Goal: Task Accomplishment & Management: Use online tool/utility

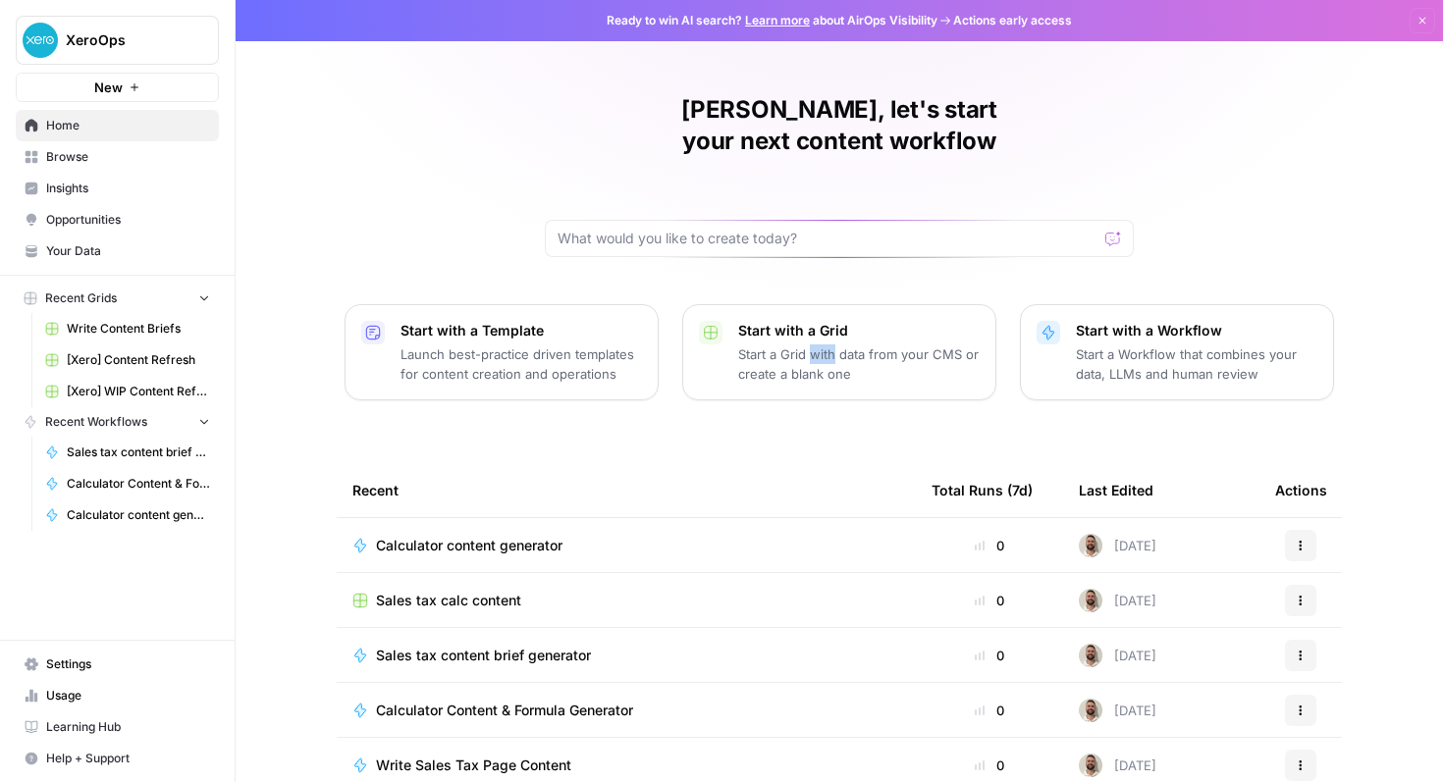
click at [765, 321] on p "Start with a Grid" at bounding box center [858, 331] width 241 height 20
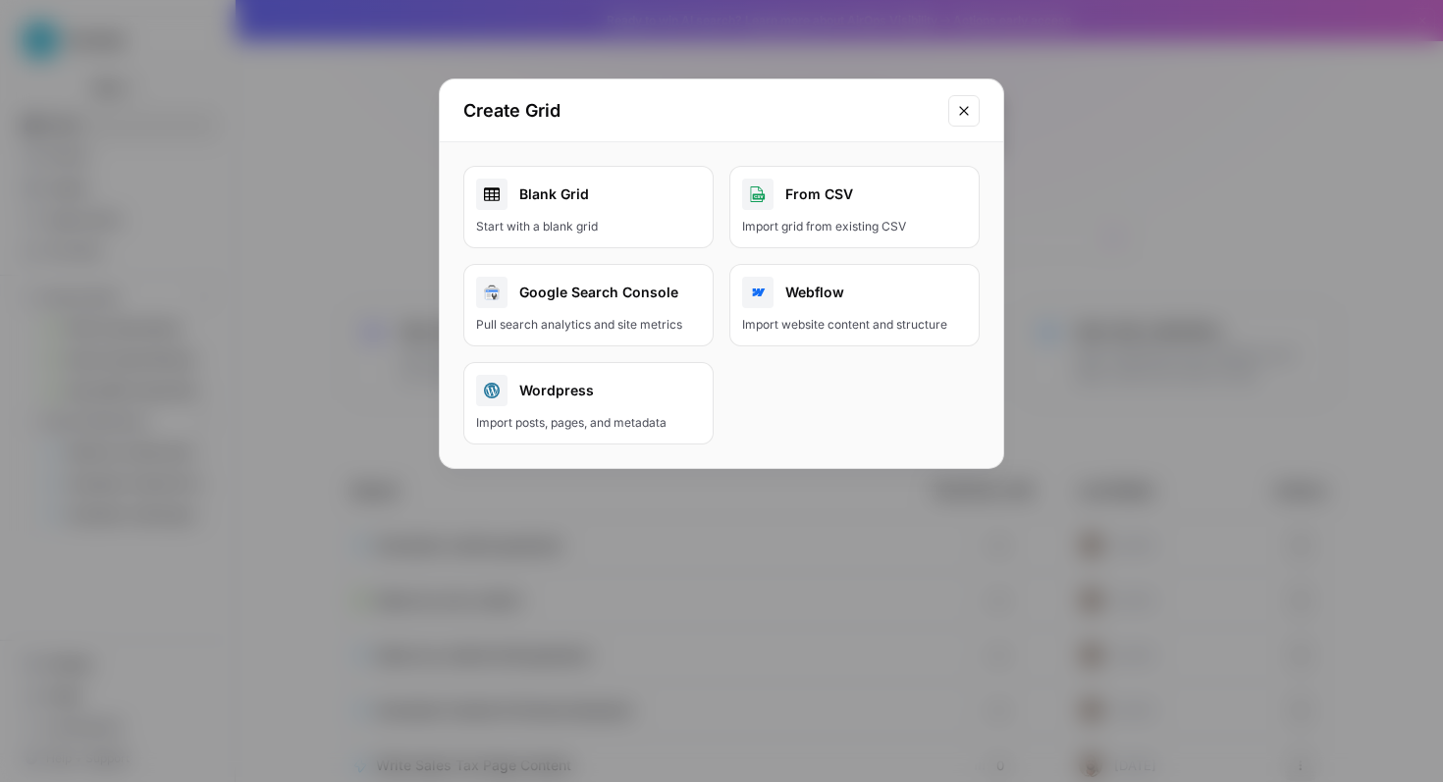
click at [664, 224] on div "Start with a blank grid" at bounding box center [588, 227] width 225 height 18
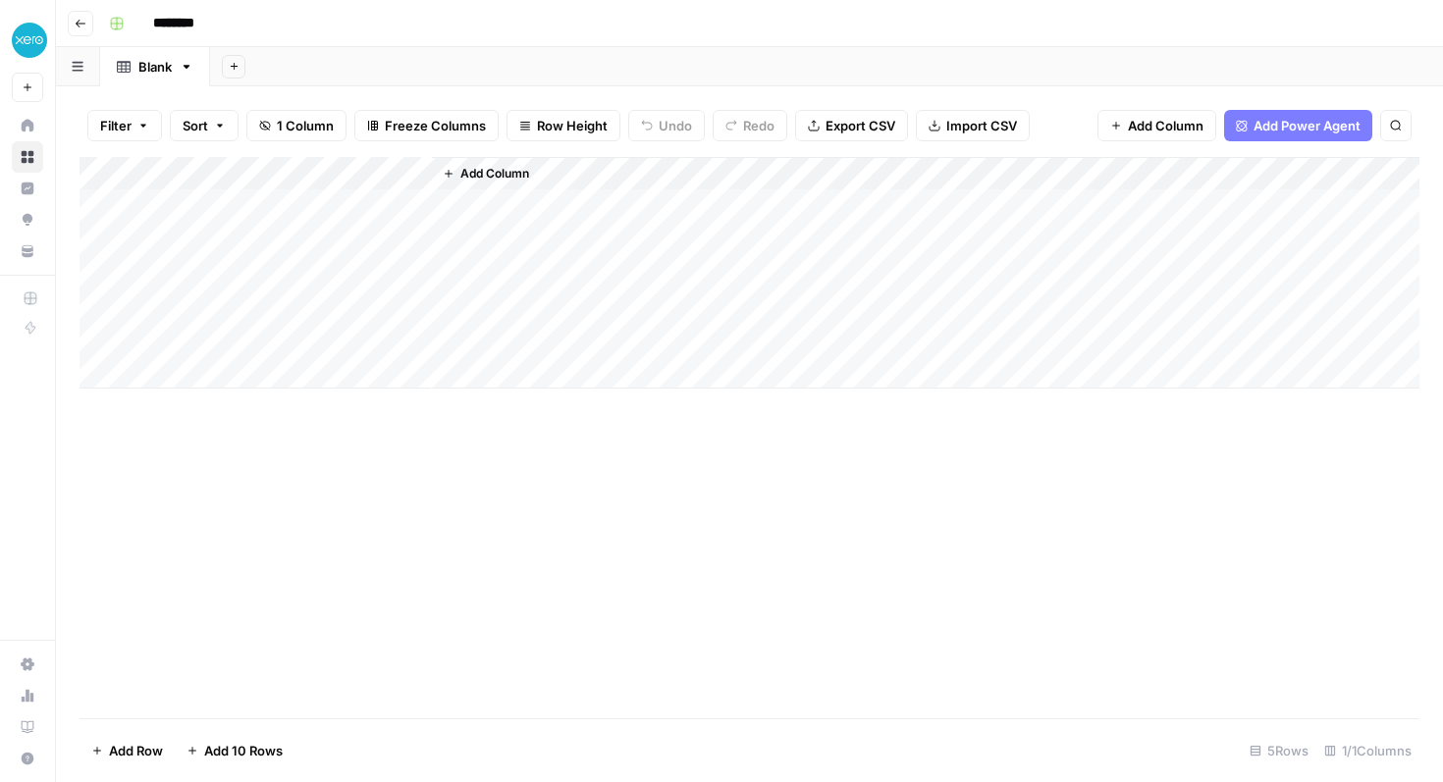
click at [483, 180] on span "Add Column" at bounding box center [494, 174] width 69 height 18
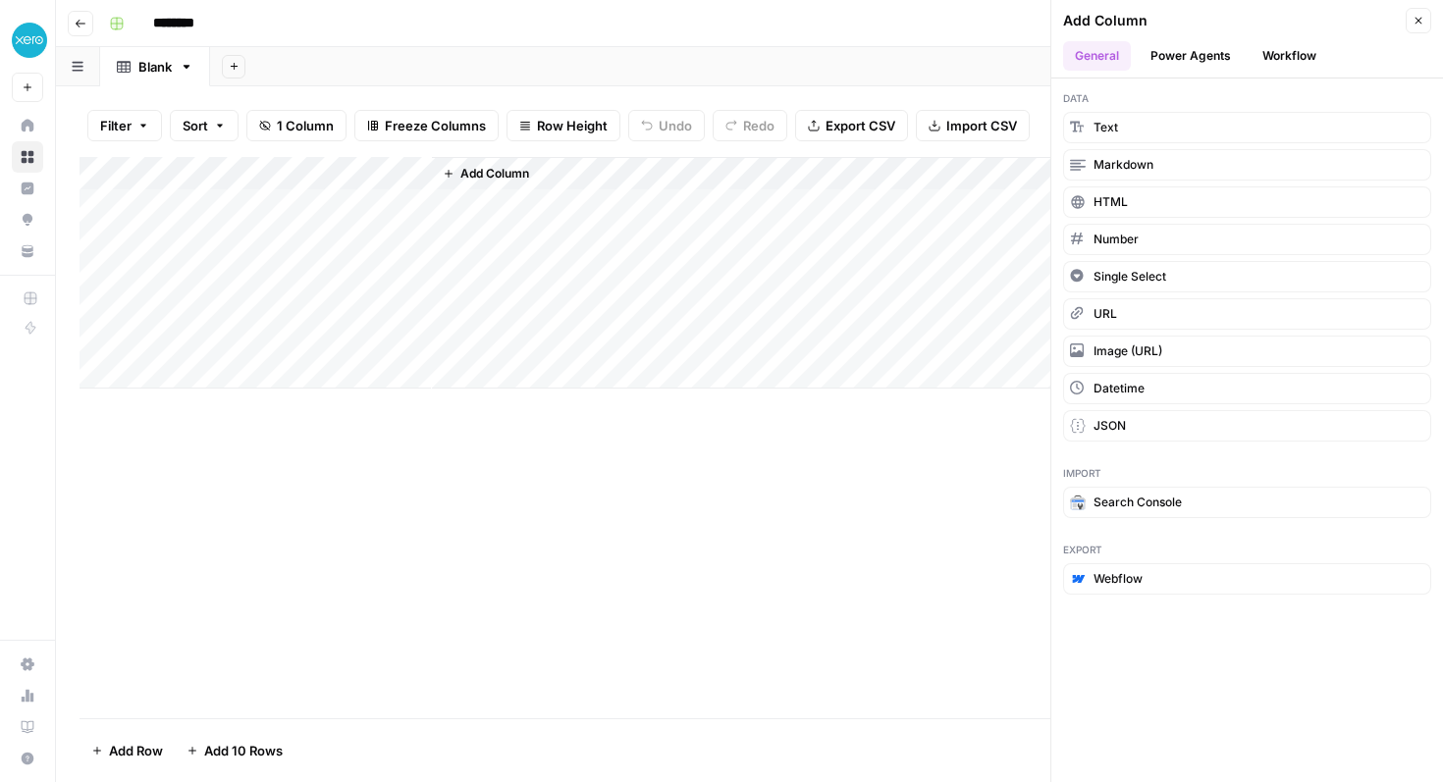
click at [1184, 59] on button "Power Agents" at bounding box center [1191, 55] width 104 height 29
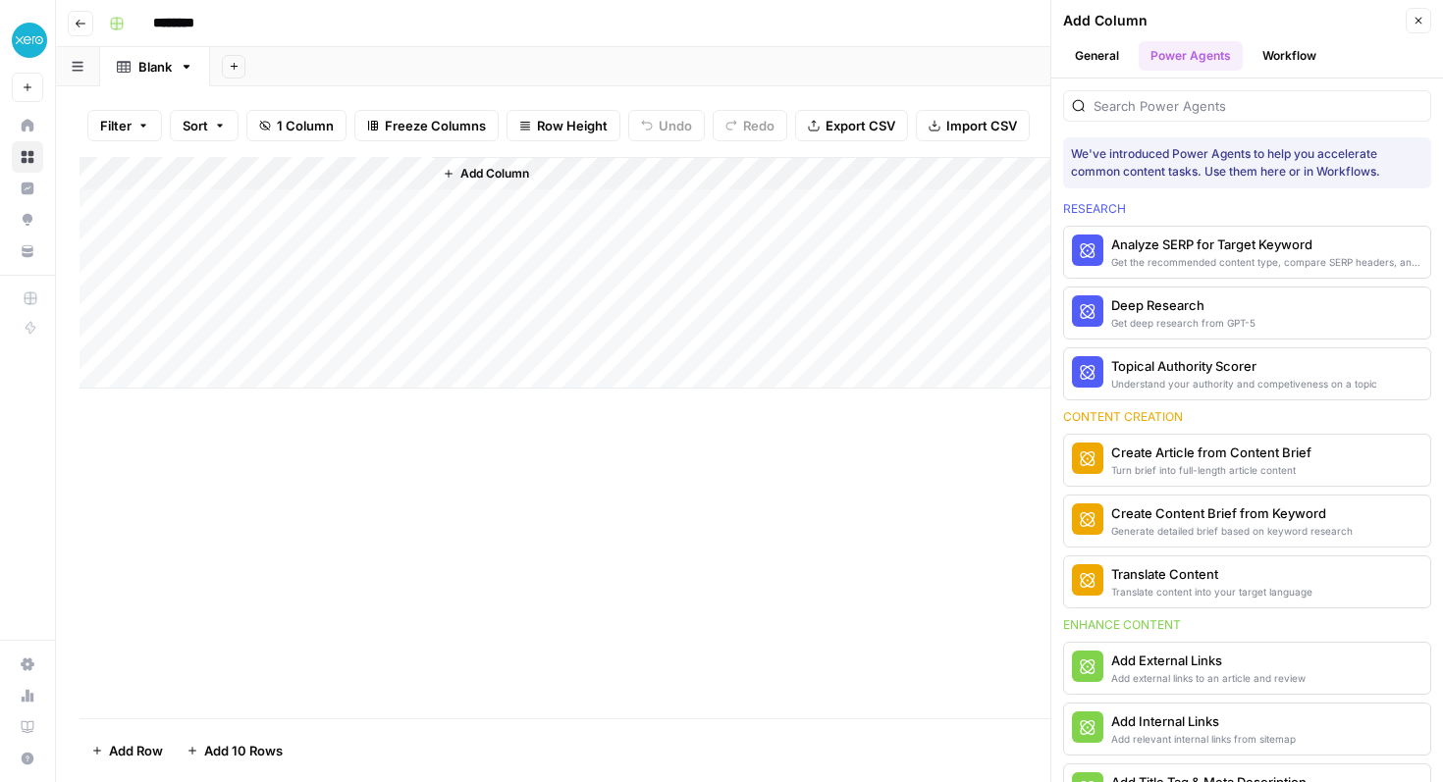
click at [1286, 53] on button "Workflow" at bounding box center [1290, 55] width 78 height 29
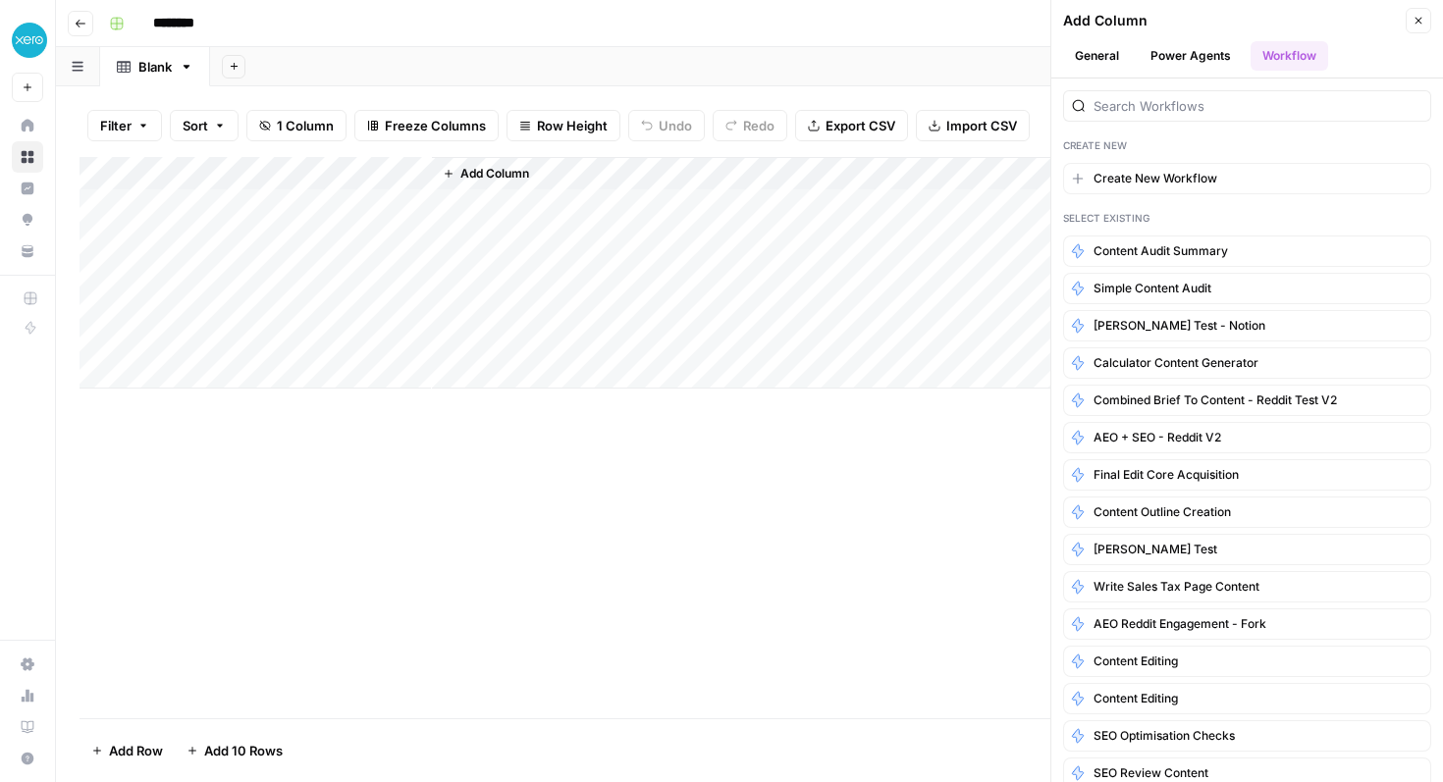
click at [1416, 15] on icon "button" at bounding box center [1419, 21] width 12 height 12
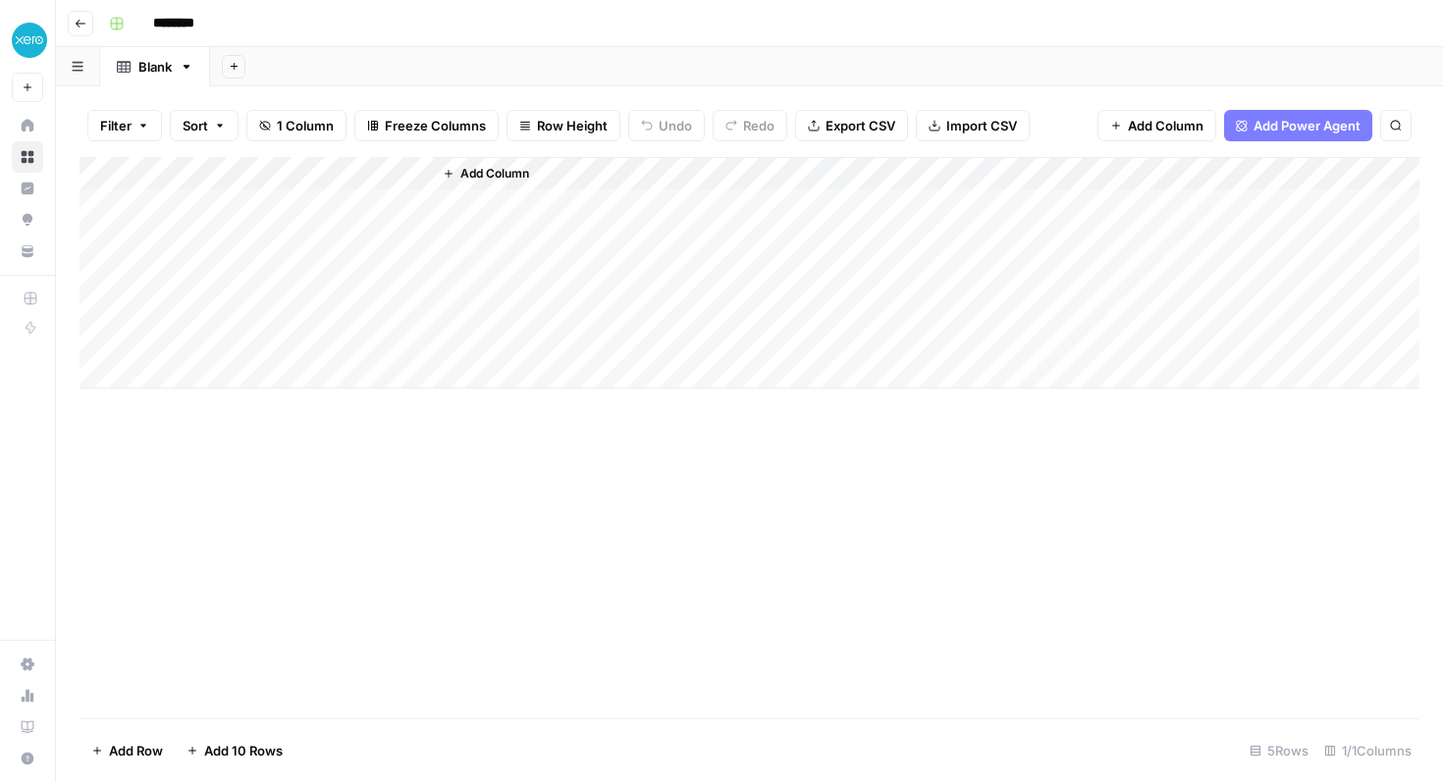
click at [935, 118] on button "Import CSV" at bounding box center [973, 125] width 114 height 31
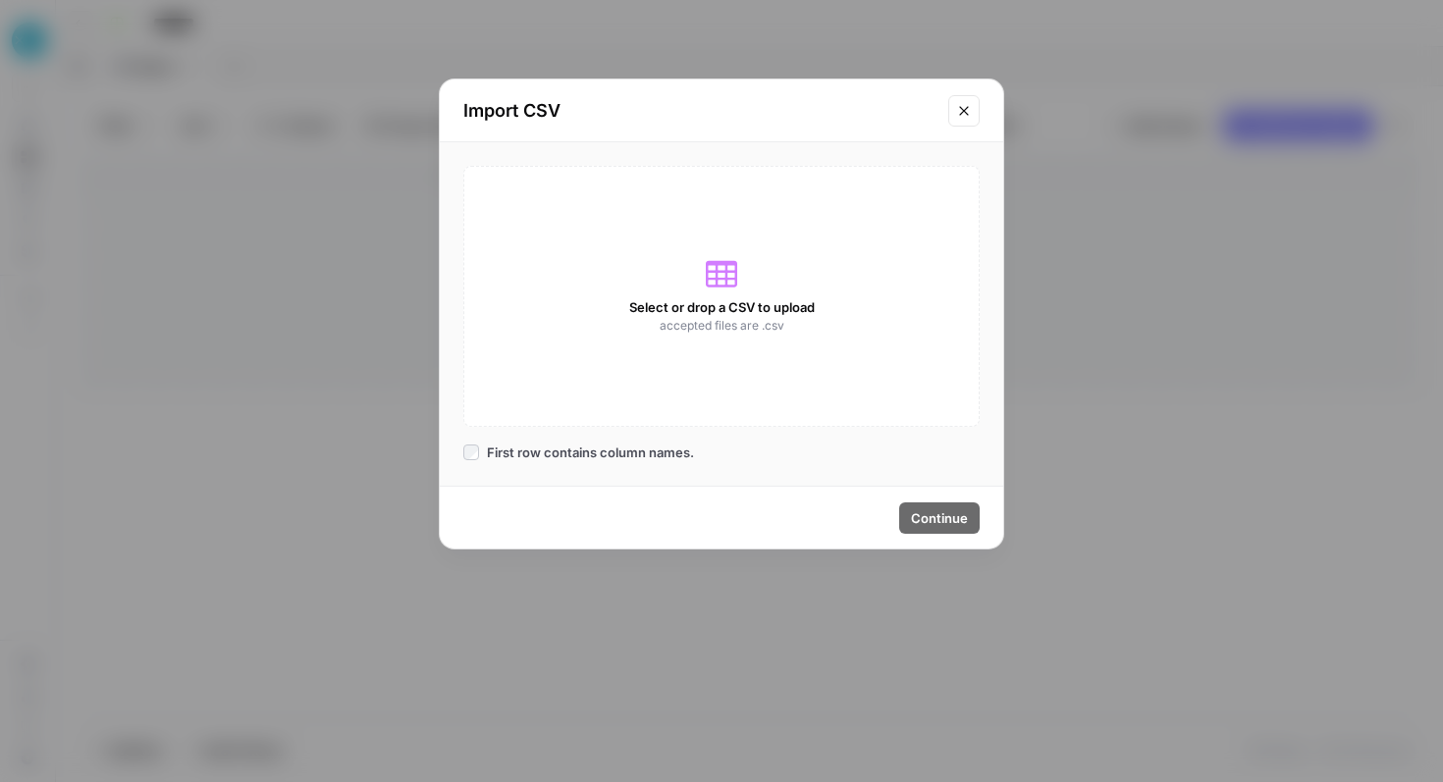
click at [977, 103] on button "Close modal" at bounding box center [963, 110] width 31 height 31
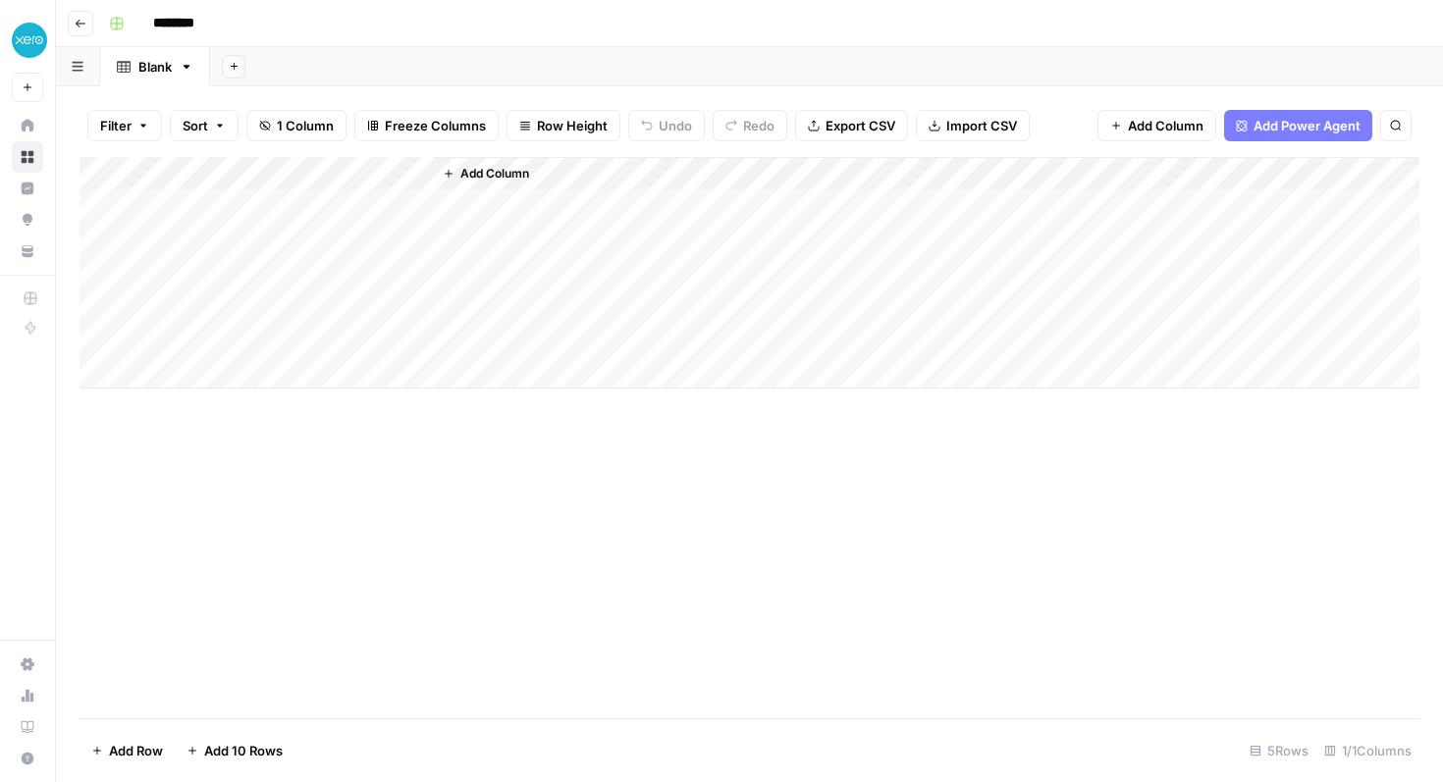
click at [378, 217] on div "Add Column" at bounding box center [750, 273] width 1340 height 232
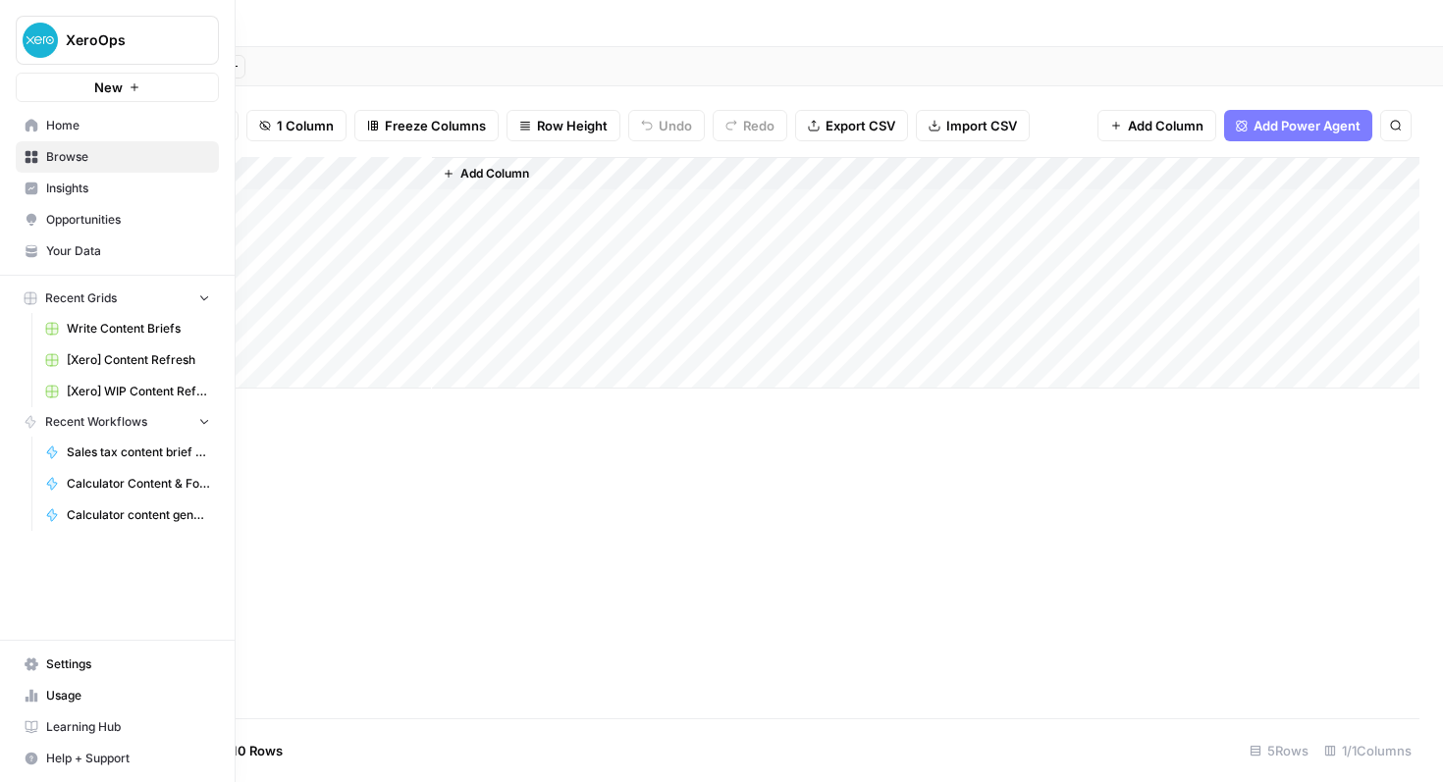
click at [25, 249] on icon at bounding box center [32, 251] width 14 height 14
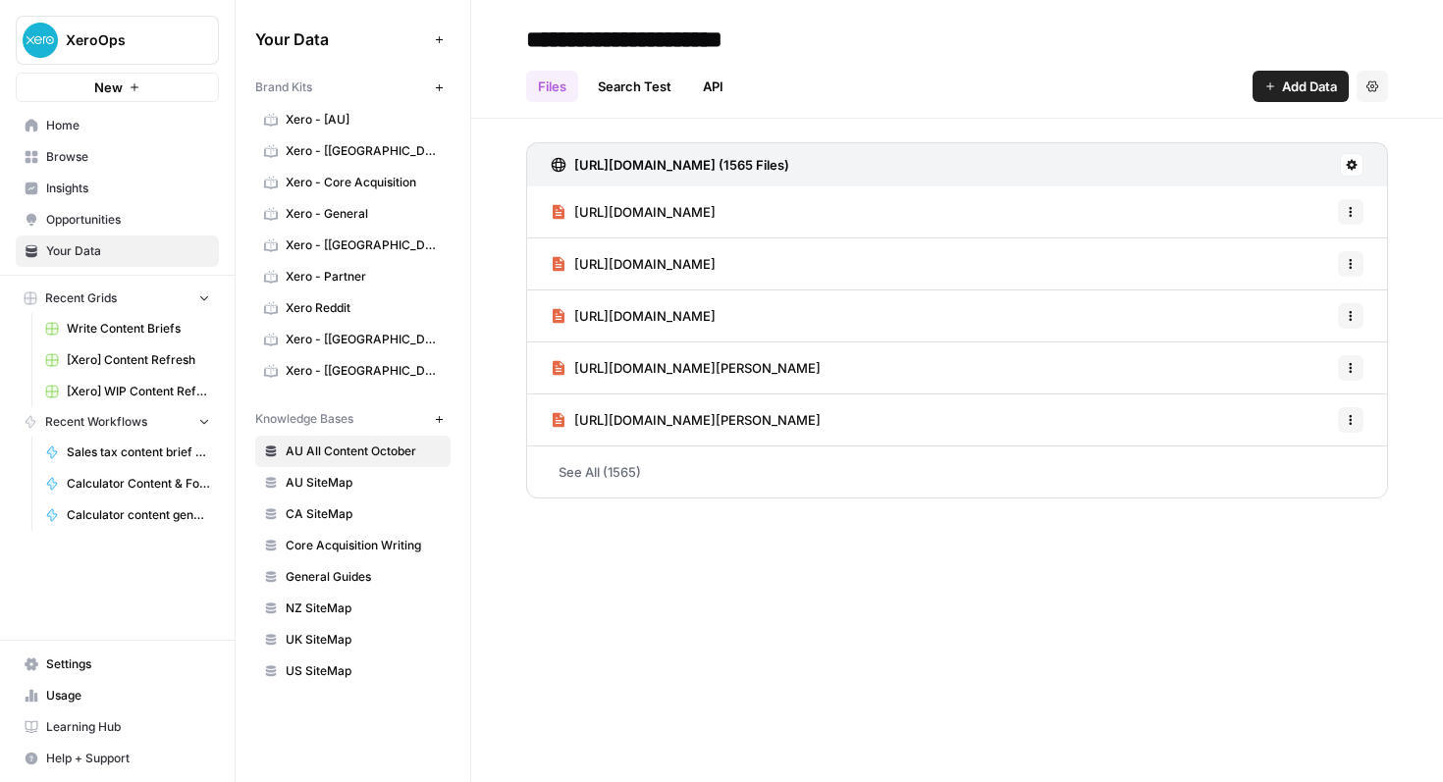
click at [451, 43] on div "Your Data Add Data Brand Kits New Xero - [AU] Xero - [CA] Xero - Core Acquisiti…" at bounding box center [353, 355] width 235 height 711
click at [443, 34] on icon "button" at bounding box center [439, 39] width 11 height 11
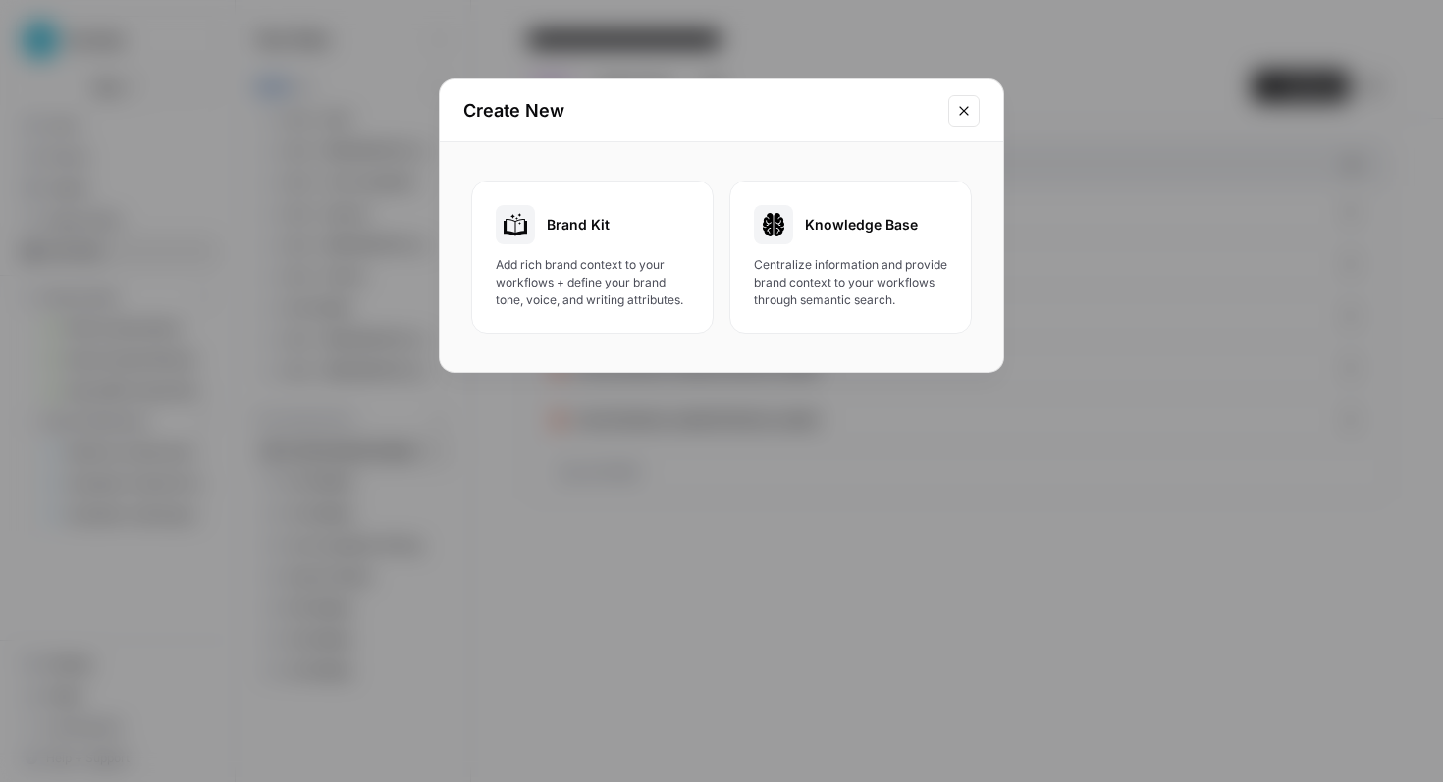
click at [956, 114] on icon "Close modal" at bounding box center [964, 111] width 16 height 16
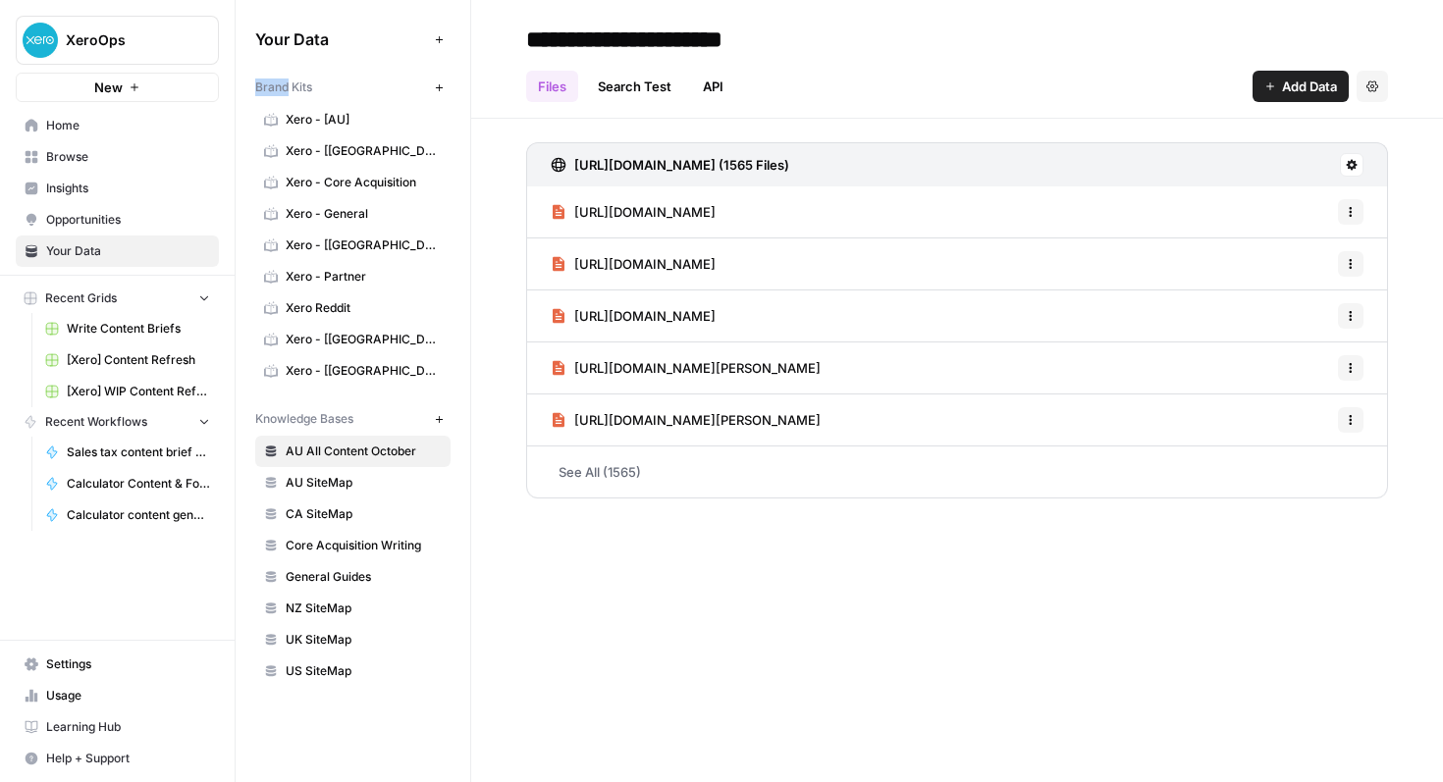
click at [444, 36] on button "Add Data" at bounding box center [439, 39] width 24 height 24
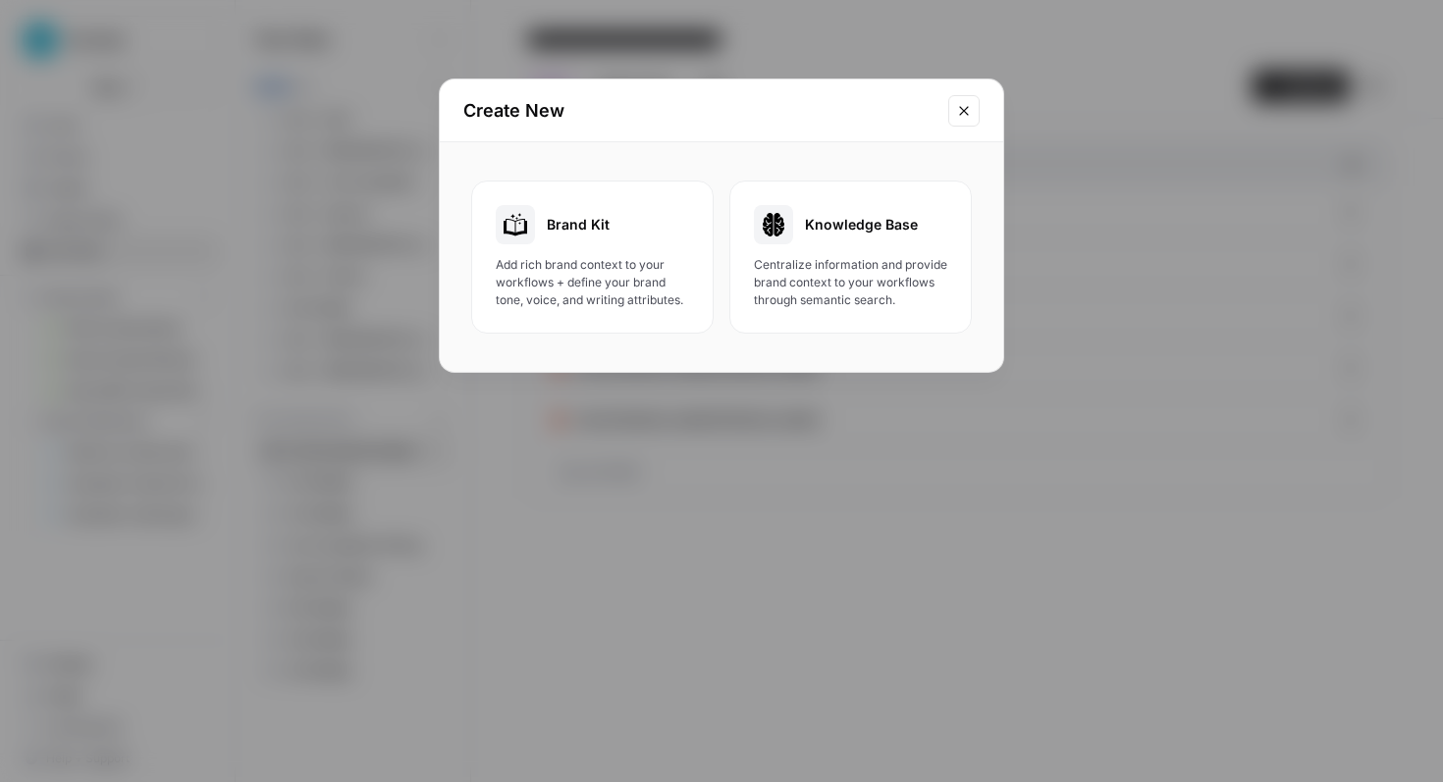
click at [961, 100] on button "Close modal" at bounding box center [963, 110] width 31 height 31
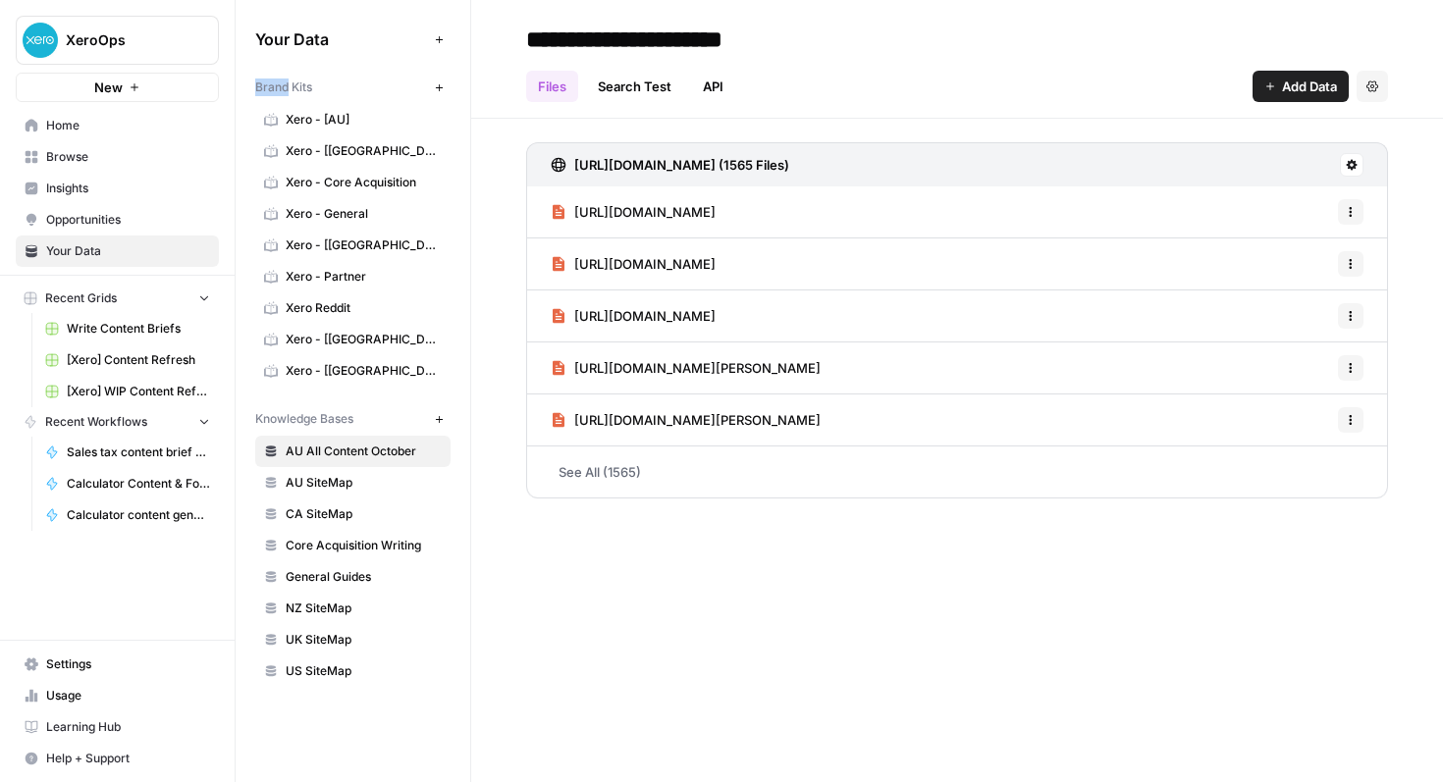
click at [97, 120] on span "Home" at bounding box center [128, 126] width 164 height 18
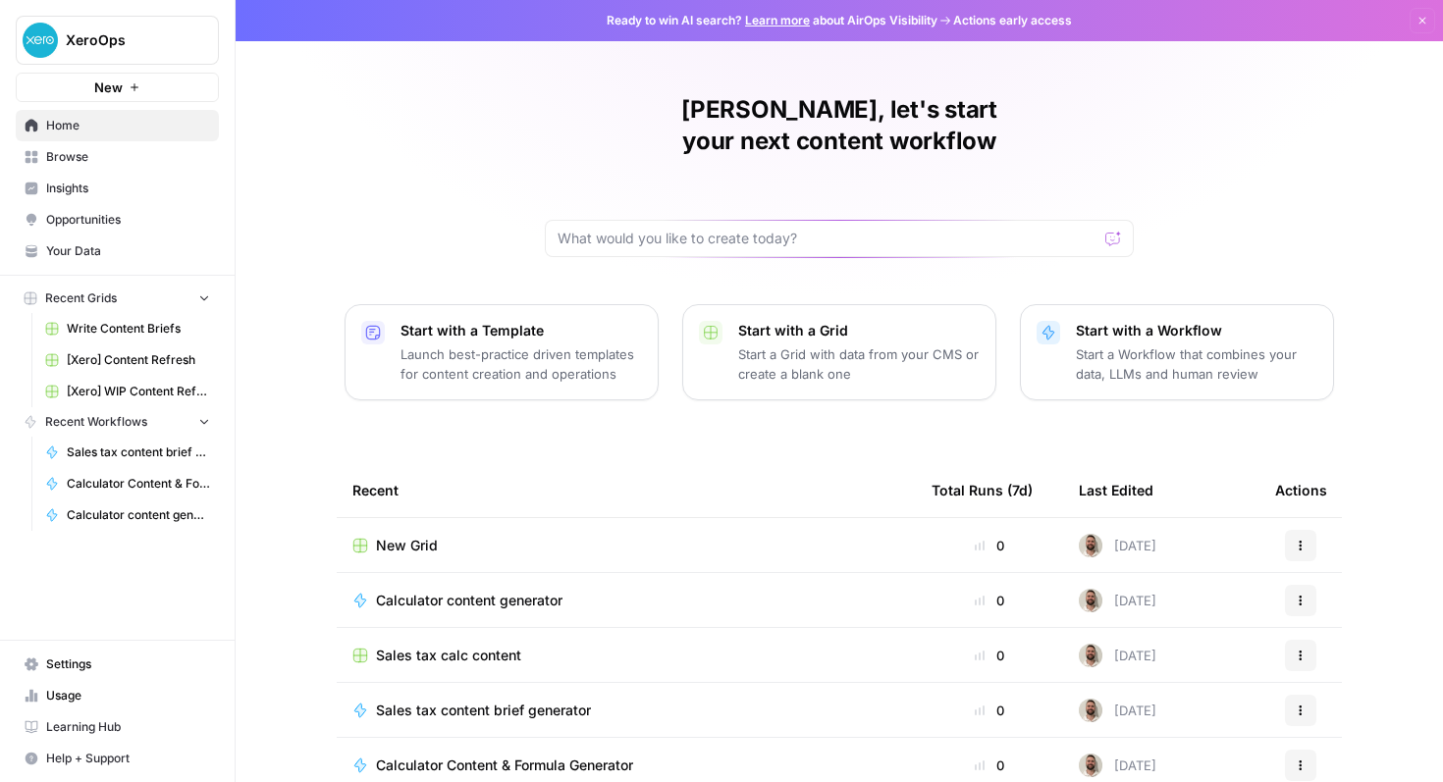
click at [96, 298] on span "Recent Grids" at bounding box center [81, 299] width 72 height 18
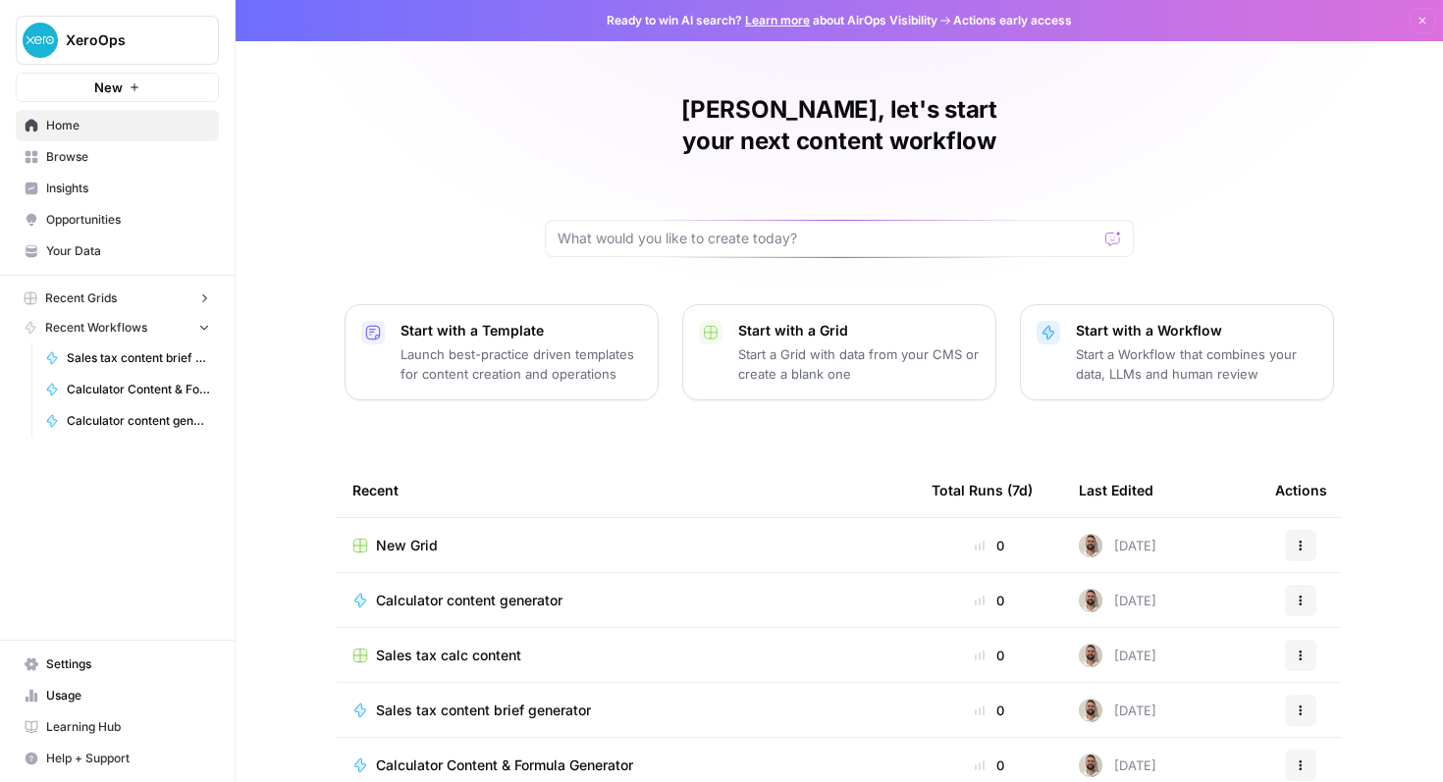
click at [96, 298] on span "Recent Grids" at bounding box center [81, 299] width 72 height 18
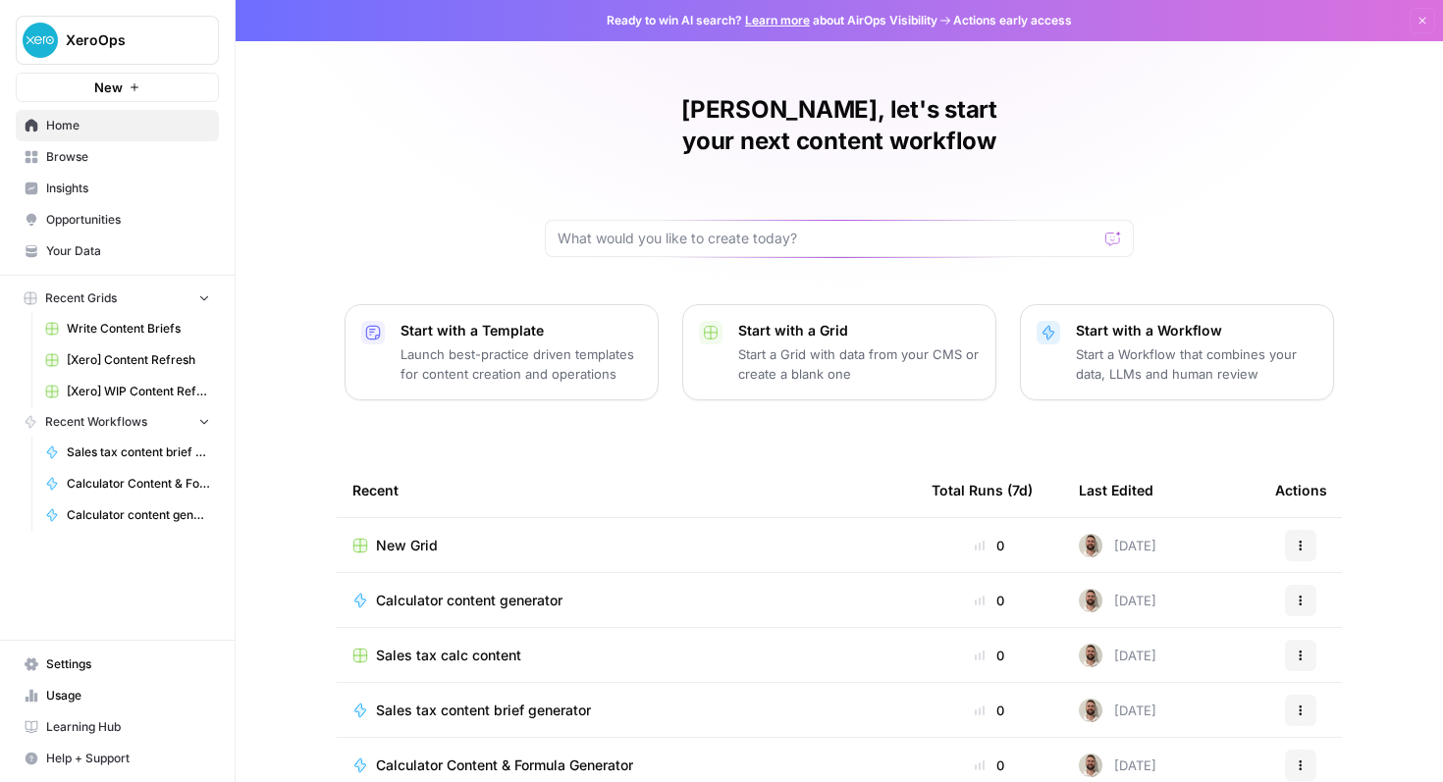
click at [110, 153] on span "Browse" at bounding box center [128, 157] width 164 height 18
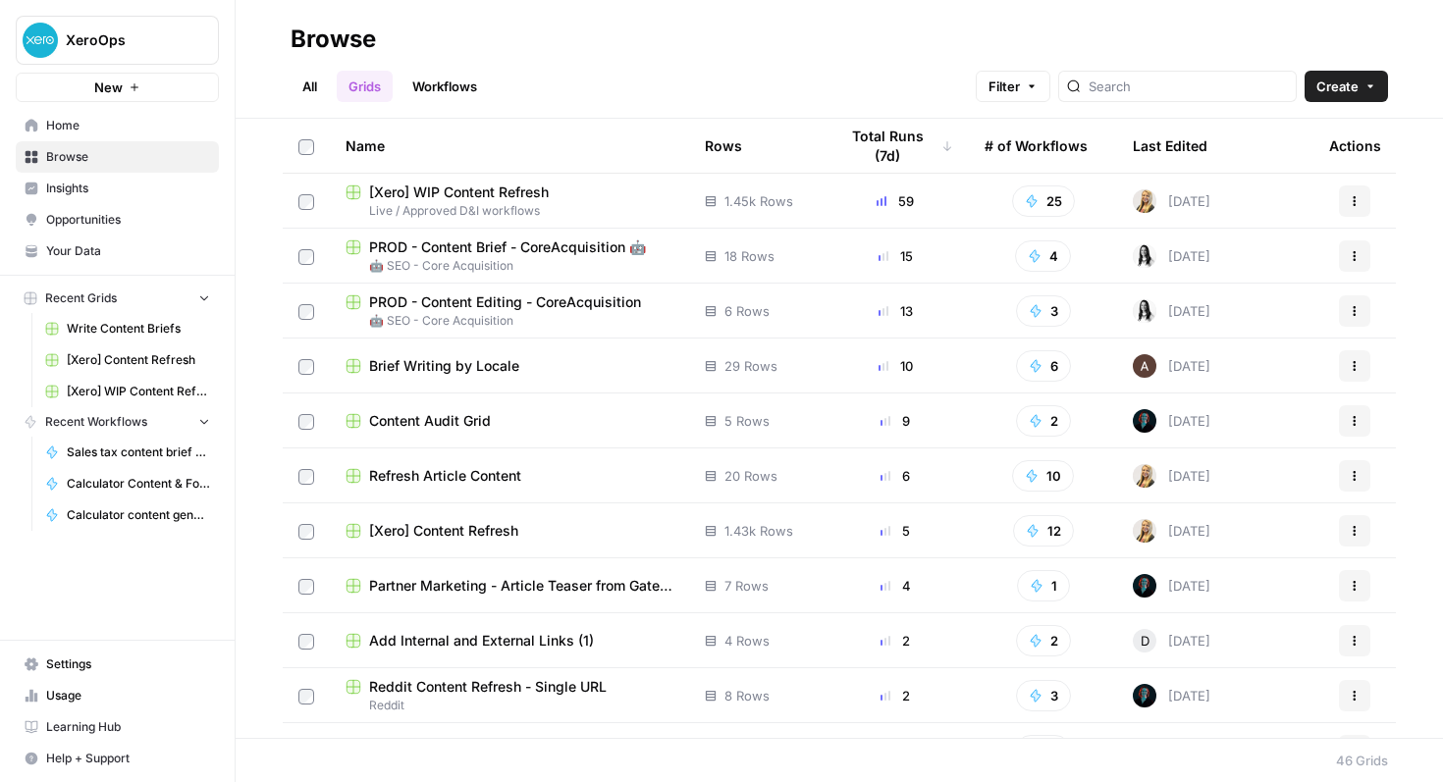
click at [1175, 129] on div "Last Edited" at bounding box center [1170, 146] width 75 height 54
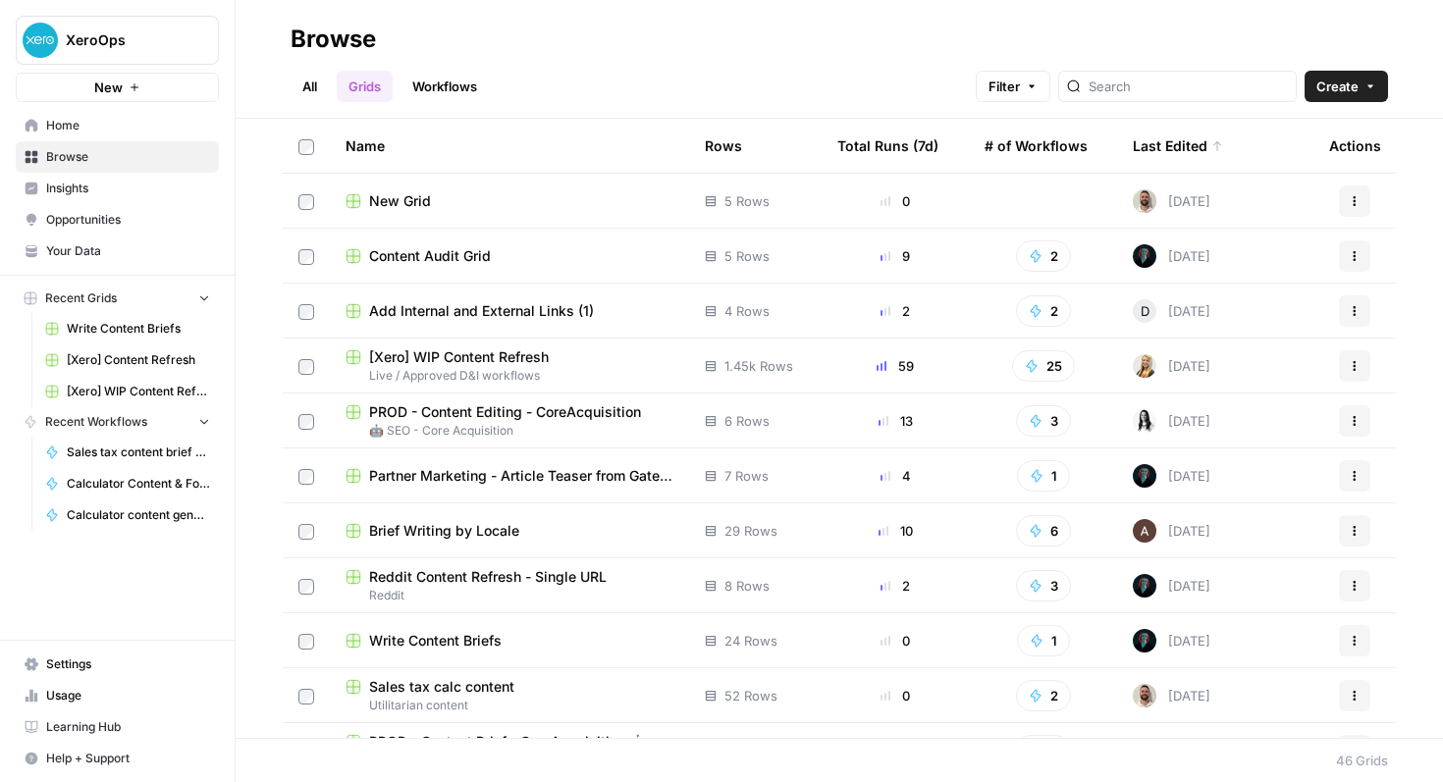
click at [401, 202] on span "New Grid" at bounding box center [400, 201] width 62 height 20
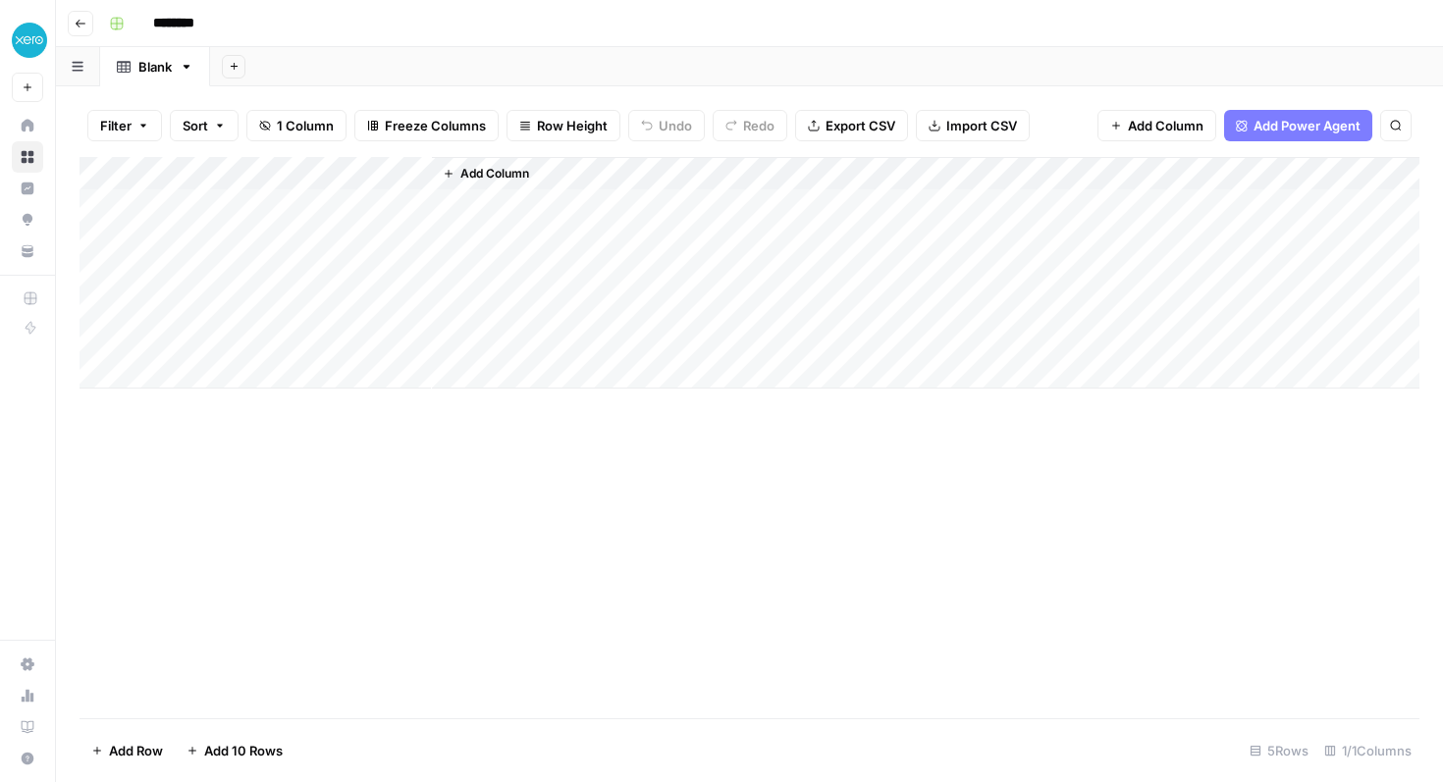
click at [203, 22] on input "********" at bounding box center [199, 23] width 110 height 31
type input "**********"
click at [272, 209] on div "Add Column" at bounding box center [750, 273] width 1340 height 232
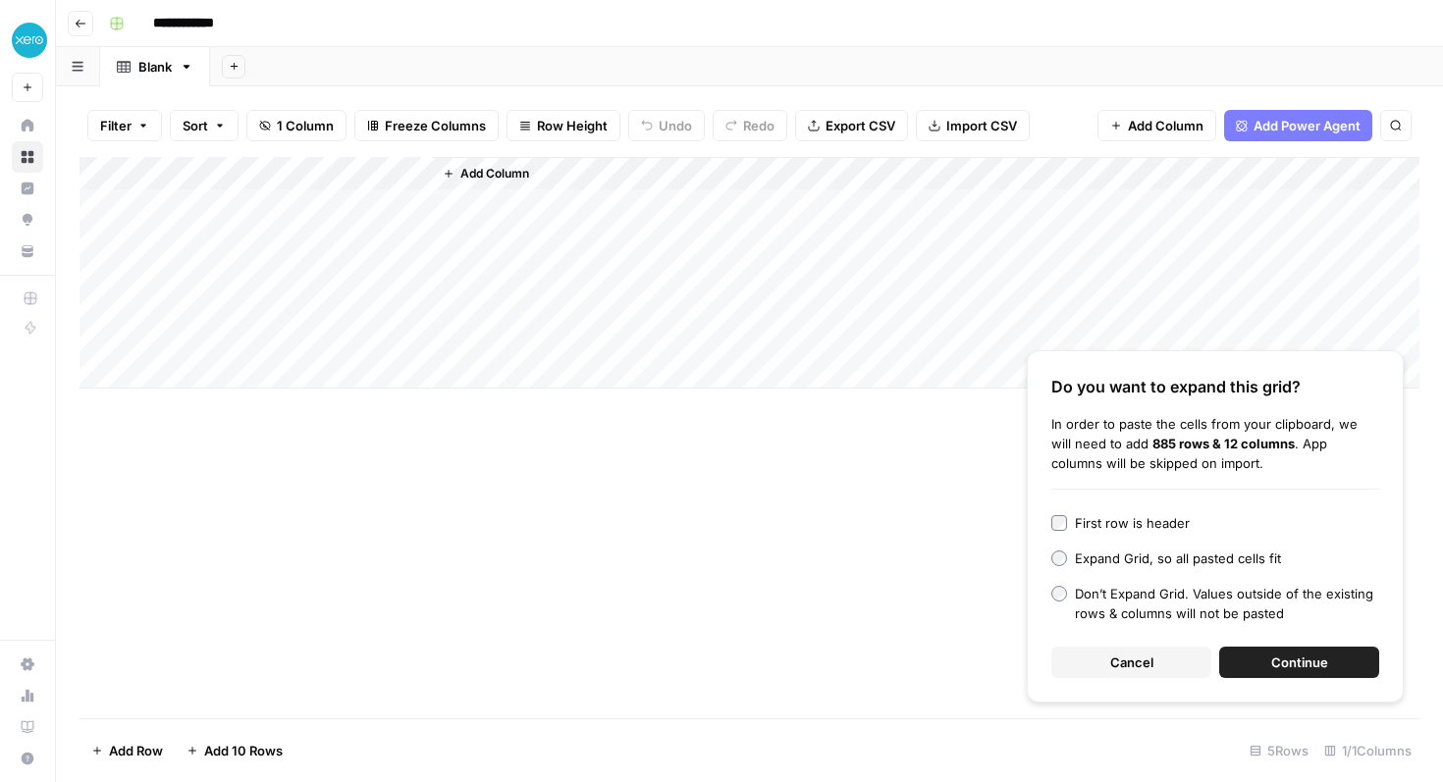
click at [1133, 516] on div "First row is header" at bounding box center [1132, 523] width 115 height 20
click at [1272, 653] on span "Continue" at bounding box center [1299, 663] width 57 height 20
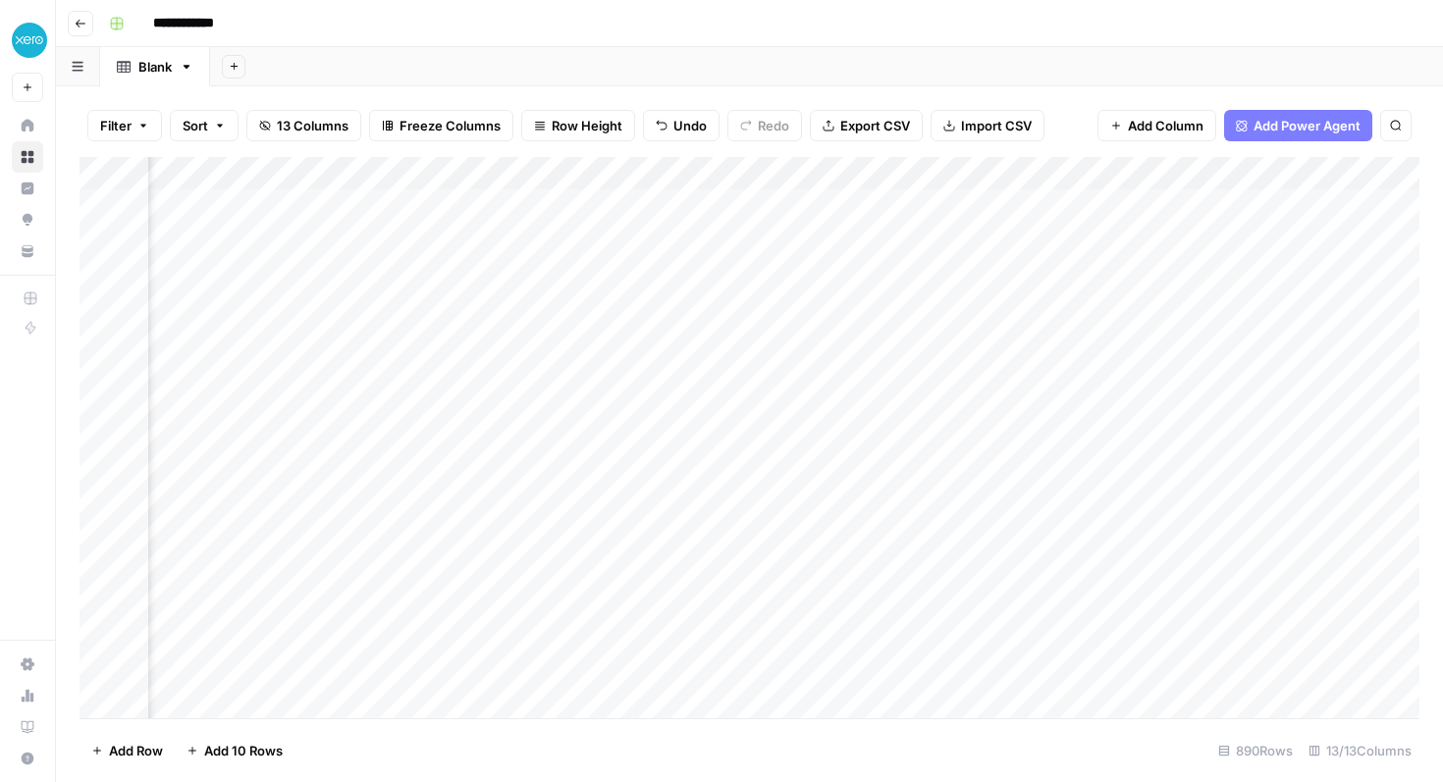
scroll to position [0, 836]
click at [462, 176] on div "Add Column" at bounding box center [750, 437] width 1340 height 561
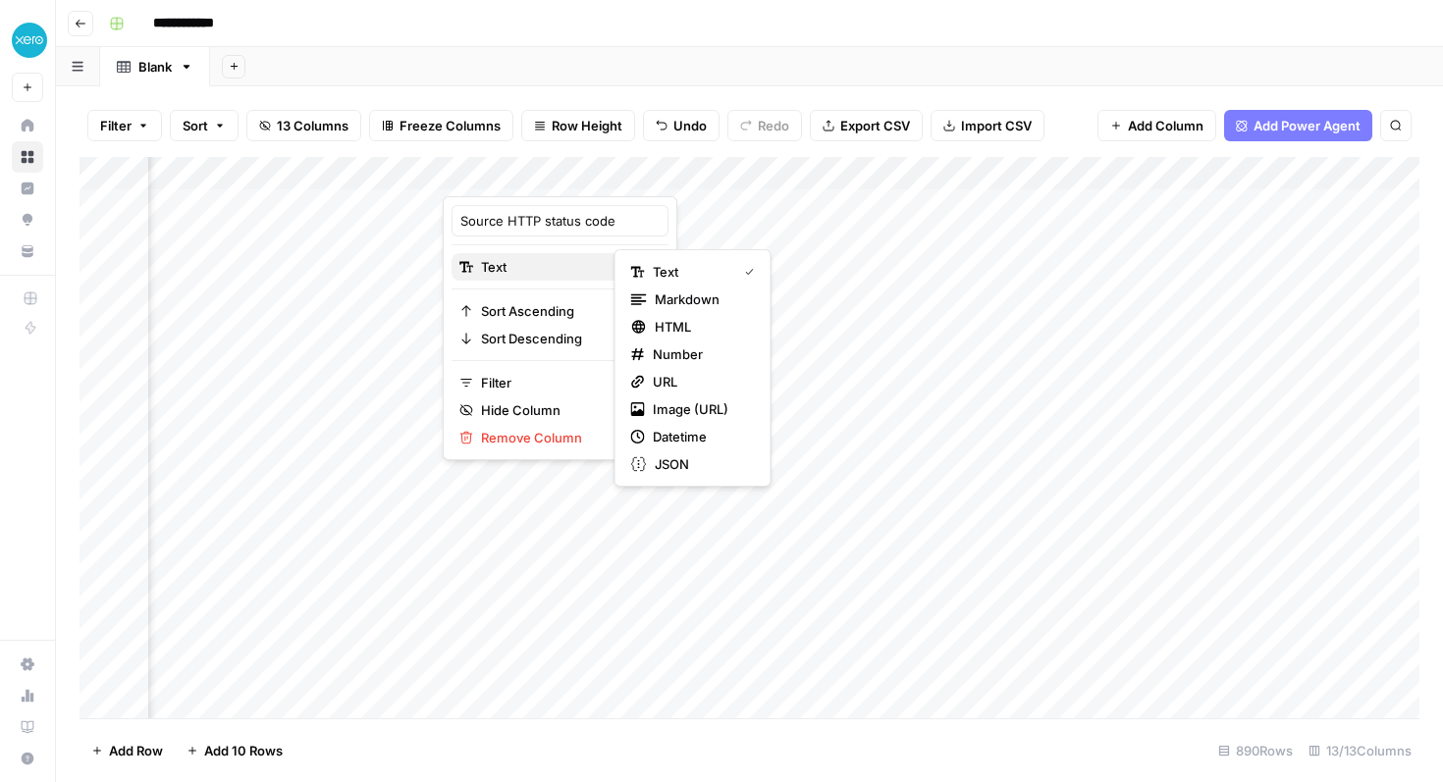
click at [532, 265] on span "Text" at bounding box center [557, 267] width 152 height 20
click at [717, 355] on span "Number" at bounding box center [700, 355] width 94 height 20
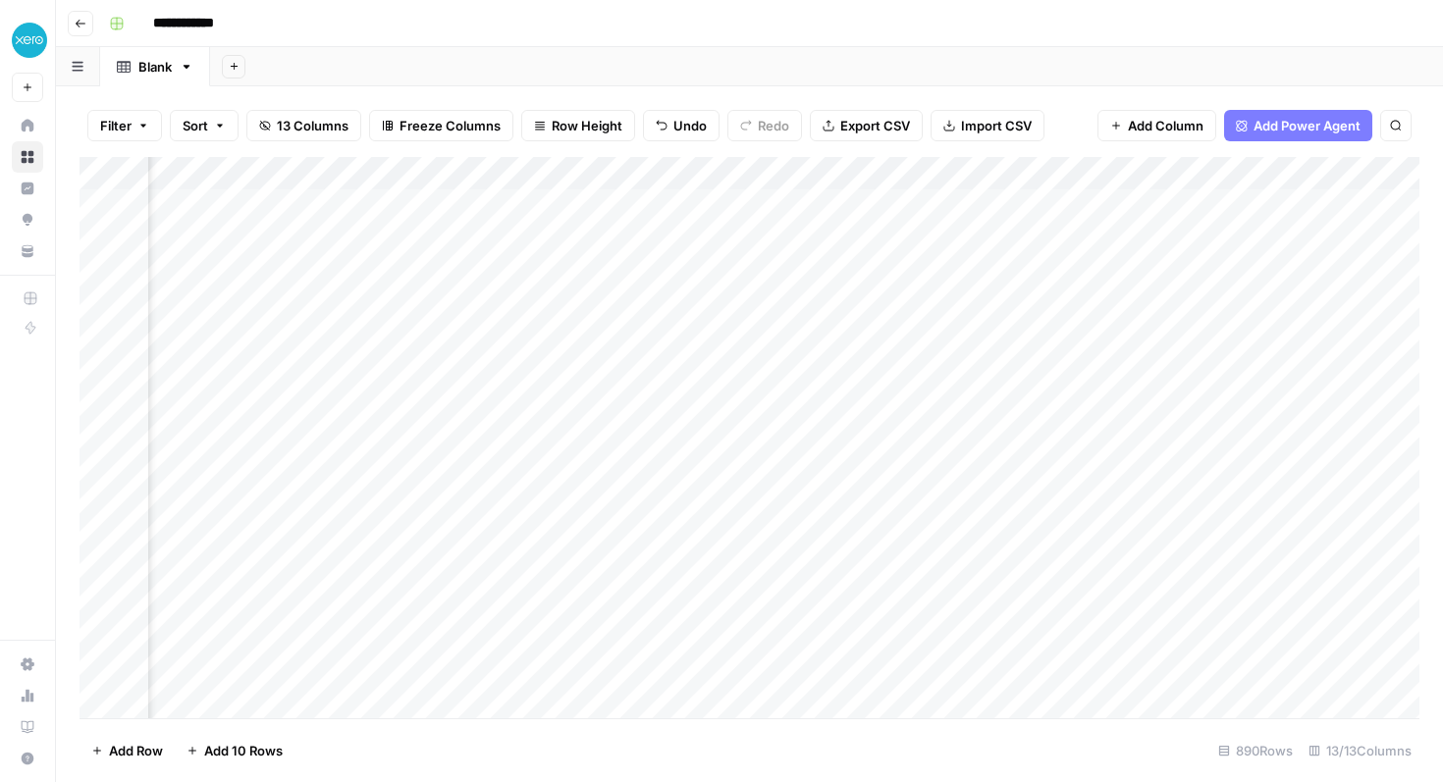
click at [1042, 181] on div "Add Column" at bounding box center [750, 437] width 1340 height 561
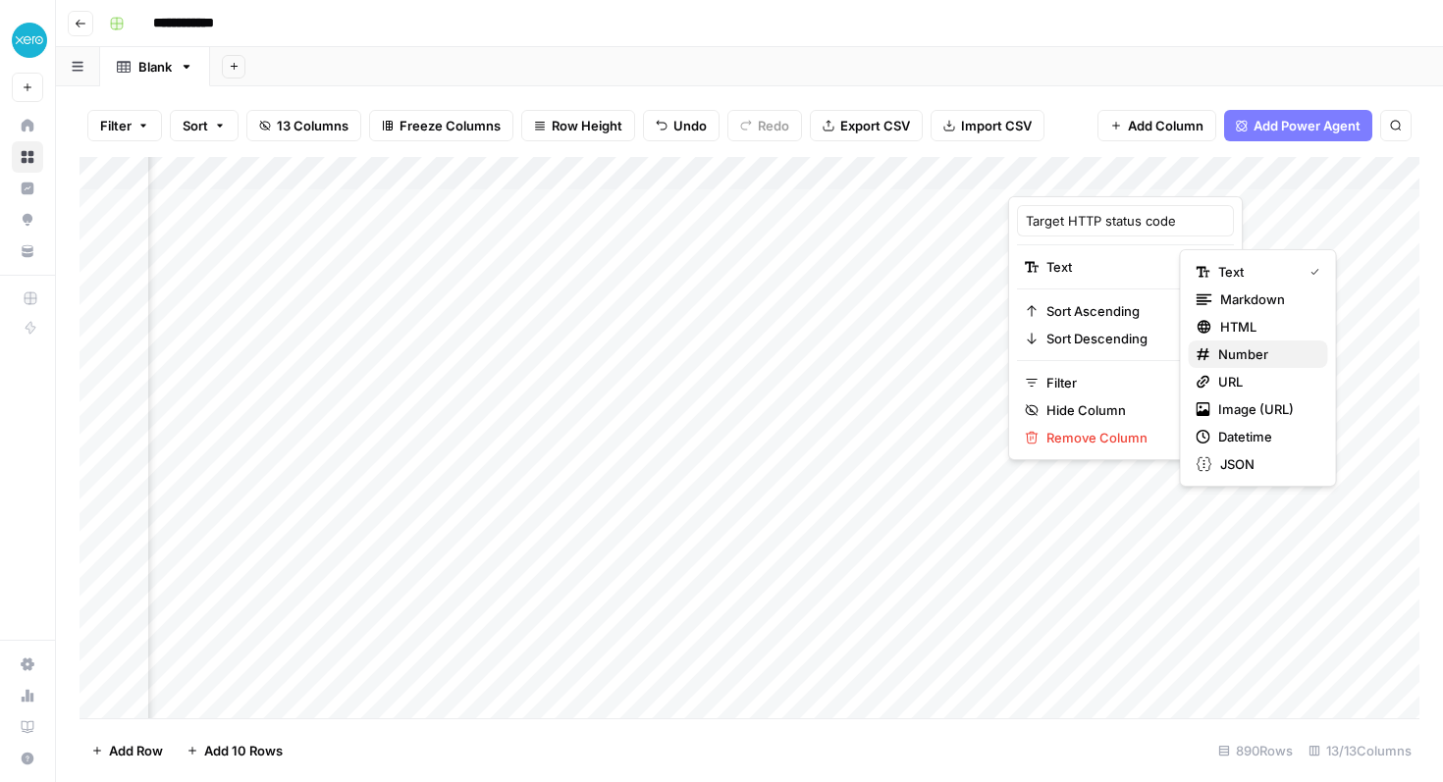
click at [1252, 355] on span "Number" at bounding box center [1265, 355] width 94 height 20
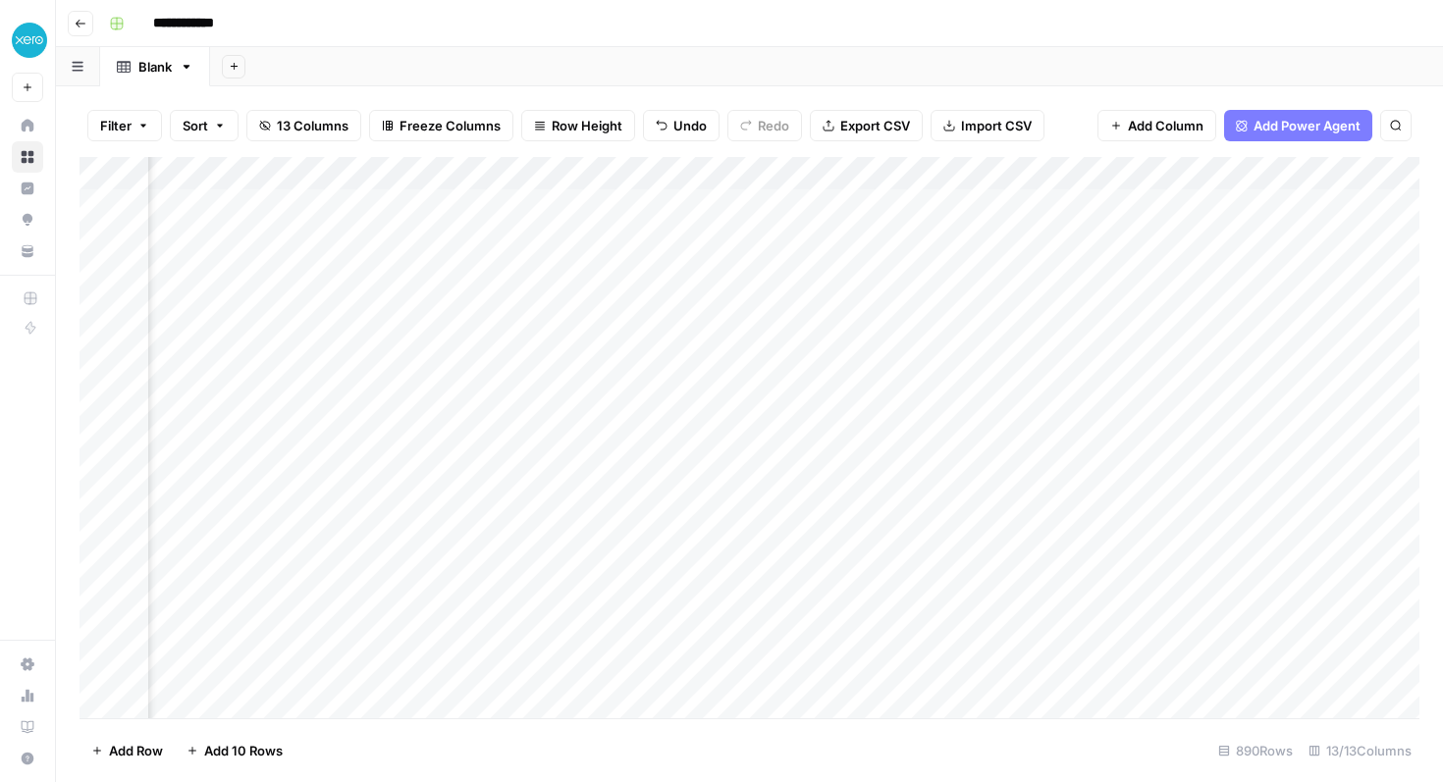
scroll to position [0, 0]
click at [277, 165] on div "Add Column" at bounding box center [750, 437] width 1340 height 561
click at [277, 164] on div at bounding box center [290, 176] width 284 height 39
click at [283, 169] on div at bounding box center [290, 176] width 284 height 39
click at [311, 170] on div at bounding box center [290, 176] width 284 height 39
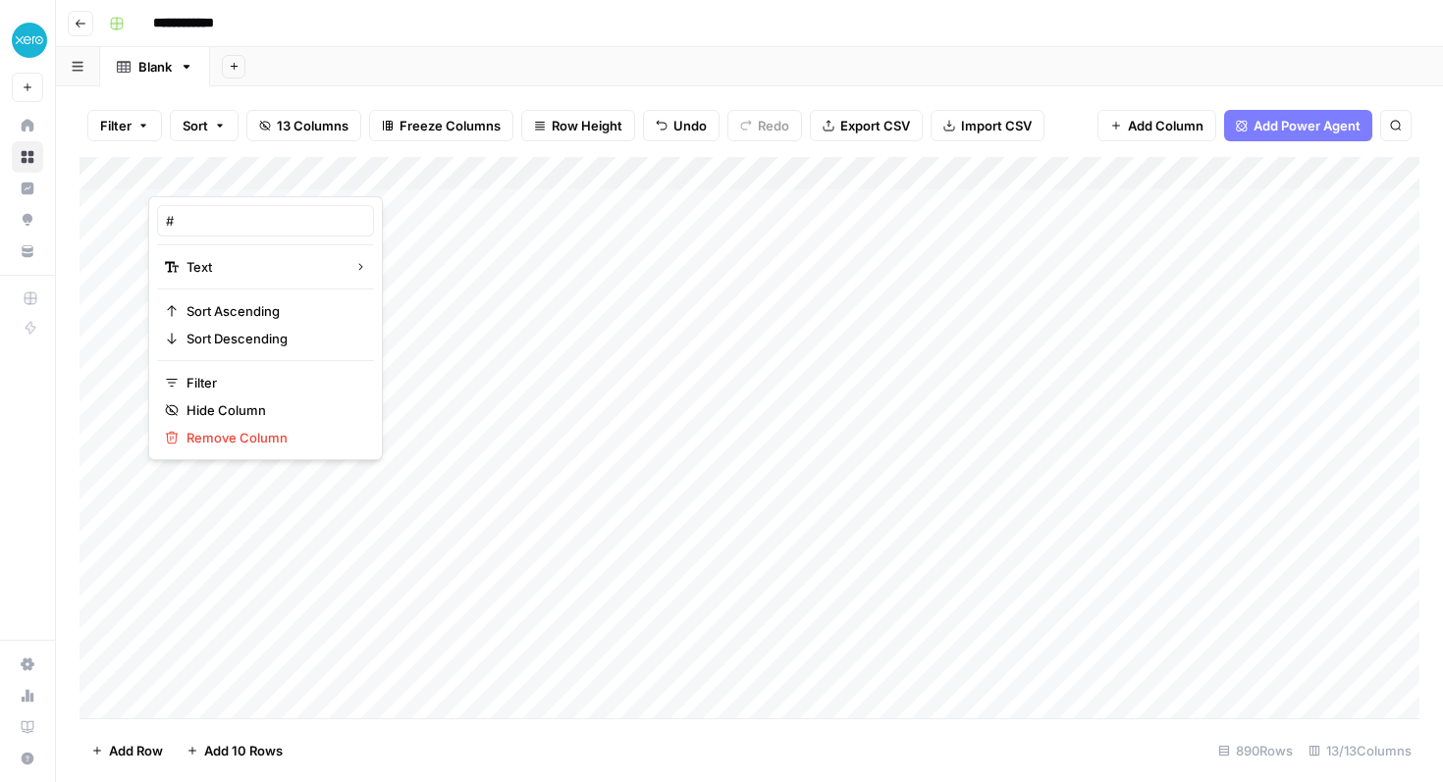
click at [190, 172] on div at bounding box center [290, 176] width 284 height 39
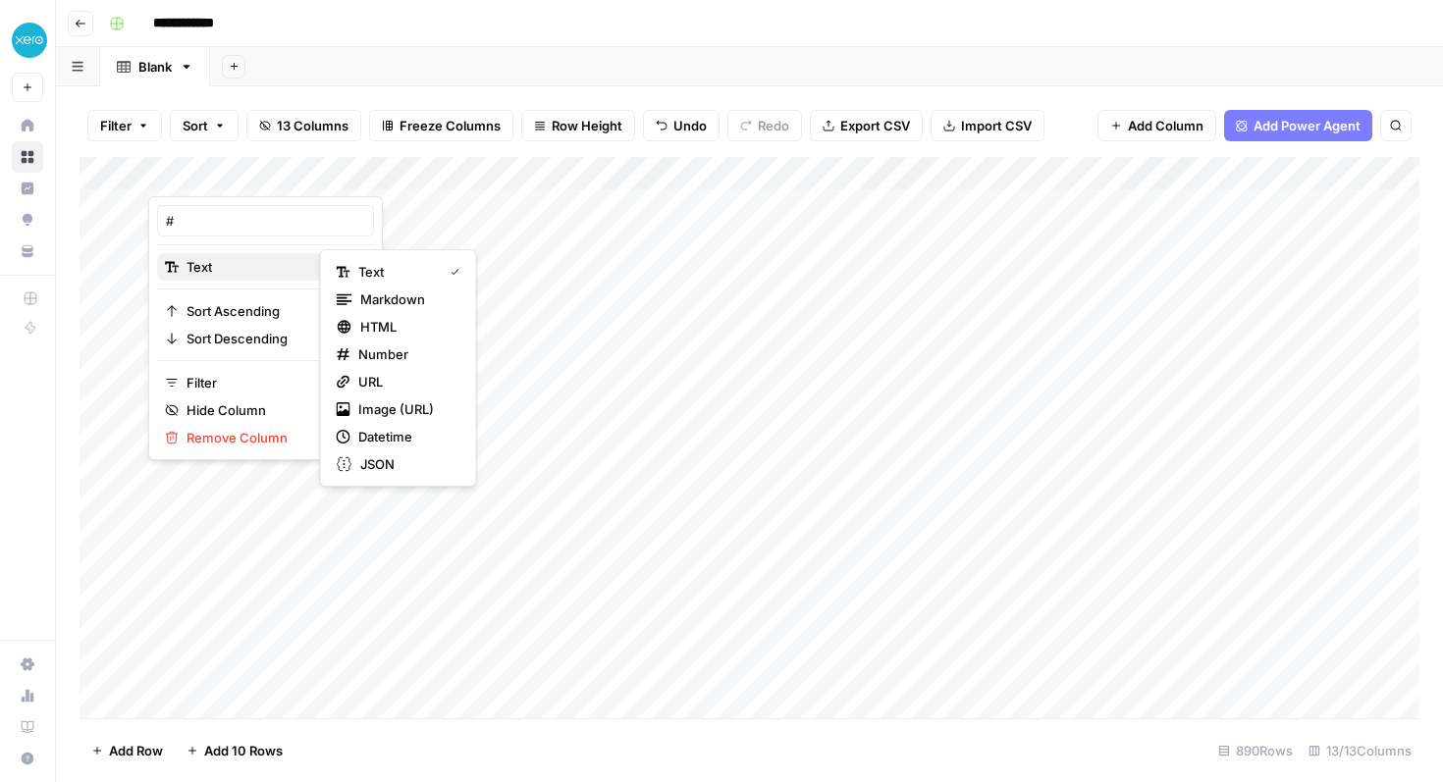
click at [217, 270] on span "Text" at bounding box center [263, 267] width 152 height 20
click at [397, 352] on span "Number" at bounding box center [405, 355] width 94 height 20
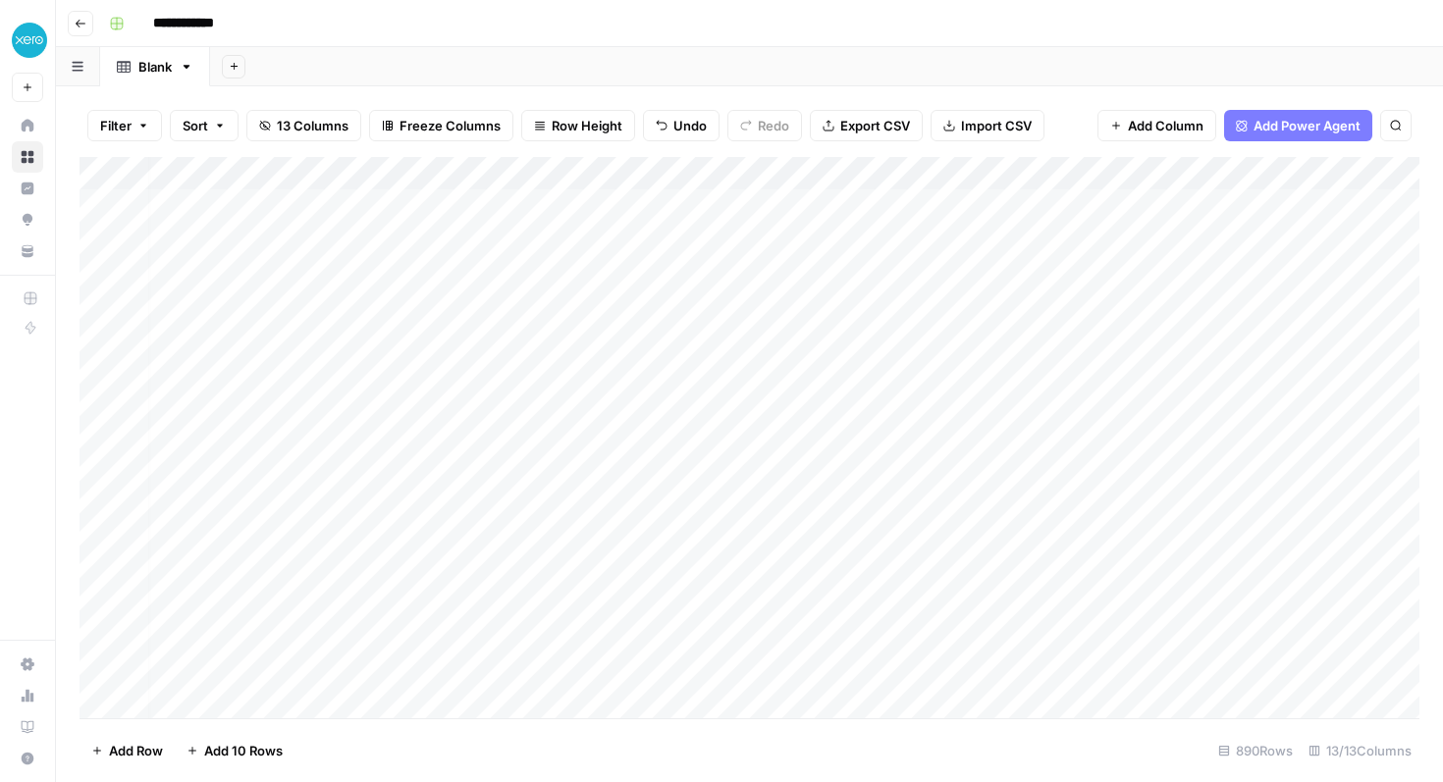
scroll to position [1, 0]
click at [183, 68] on icon "button" at bounding box center [187, 67] width 14 height 14
click at [183, 68] on icon "button" at bounding box center [190, 67] width 14 height 14
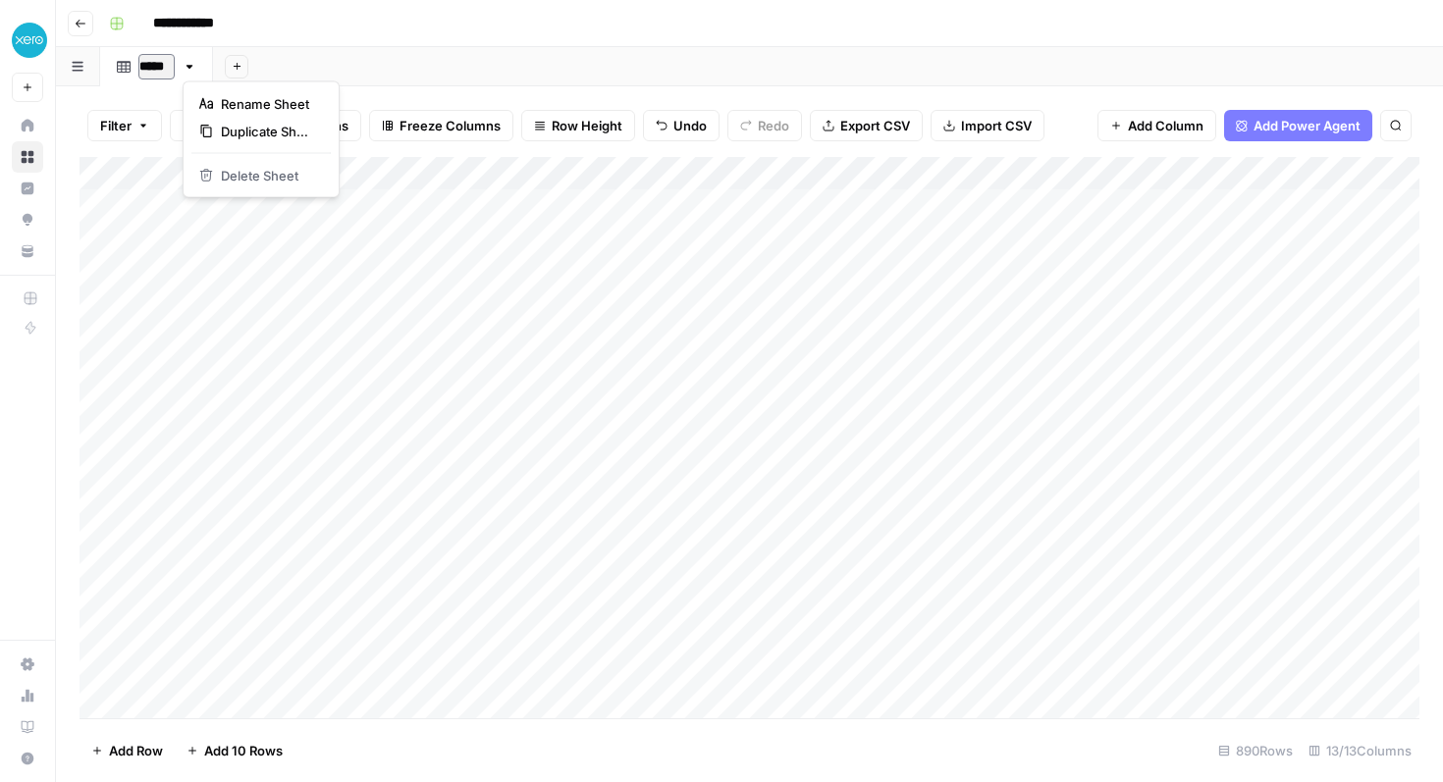
click at [183, 68] on icon "button" at bounding box center [190, 67] width 14 height 14
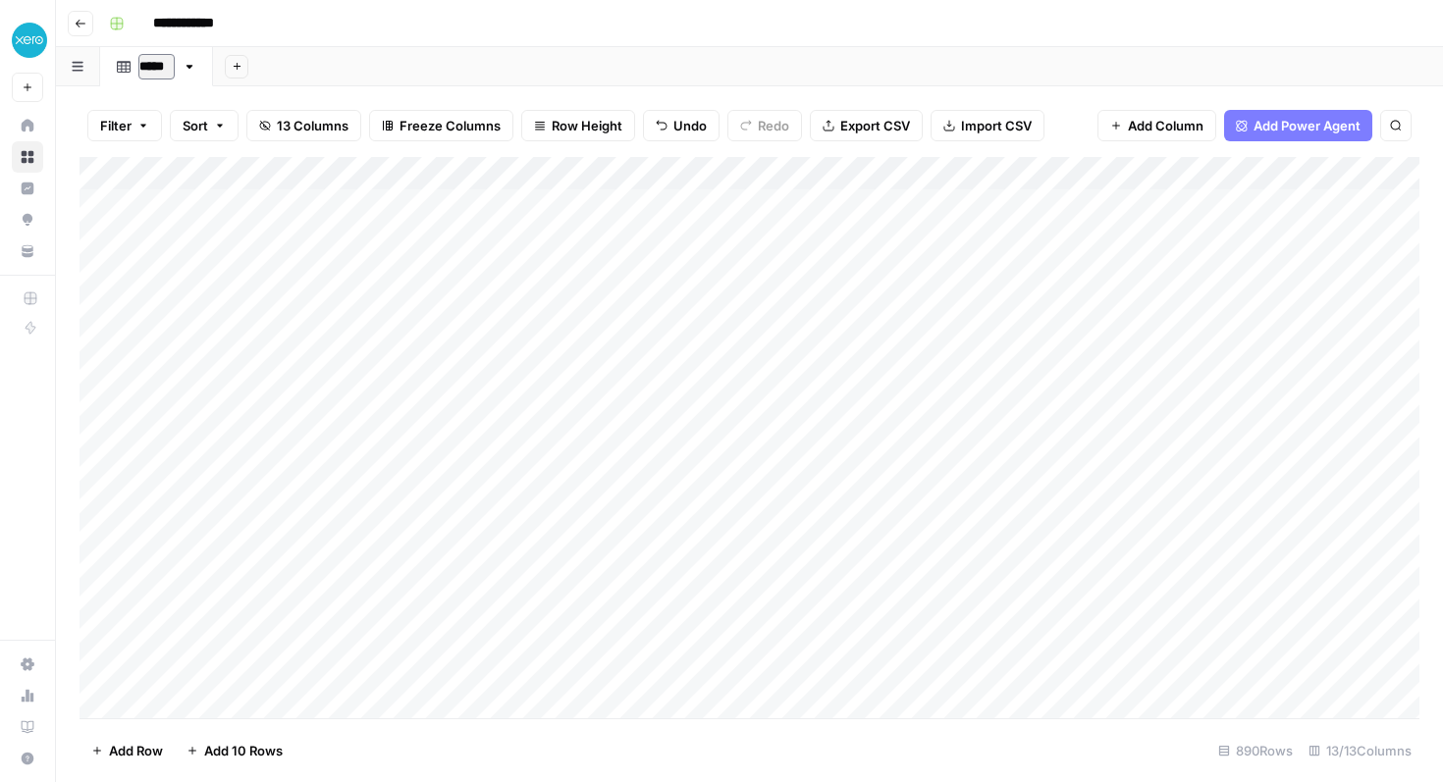
click at [183, 68] on icon "button" at bounding box center [190, 67] width 14 height 14
click at [175, 71] on link "Blank" at bounding box center [155, 66] width 110 height 39
click at [186, 69] on icon "button" at bounding box center [187, 67] width 14 height 14
click at [185, 68] on icon "button" at bounding box center [187, 67] width 14 height 14
click at [153, 64] on div "Blank" at bounding box center [154, 67] width 33 height 20
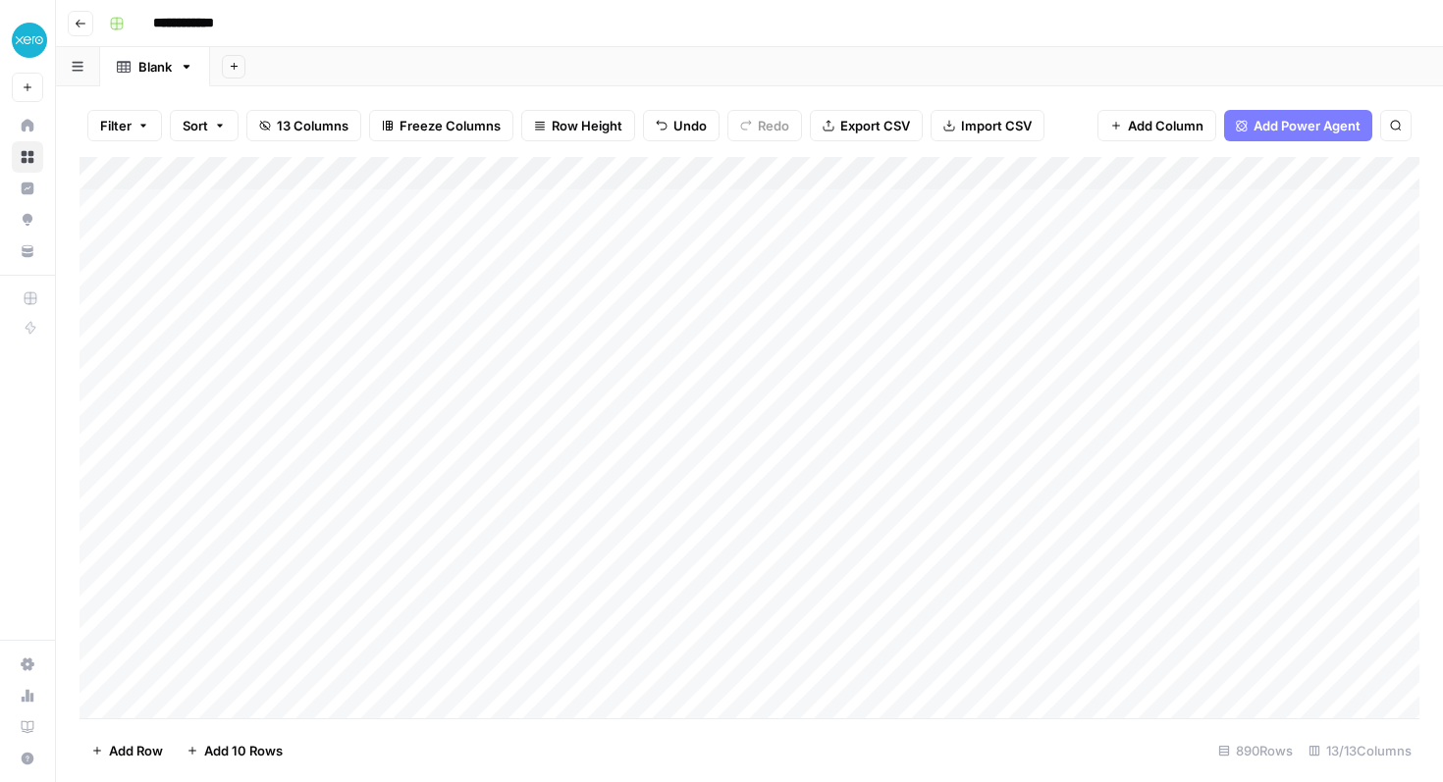
click at [153, 64] on div "Blank" at bounding box center [154, 67] width 33 height 20
click at [153, 64] on input "*****" at bounding box center [156, 67] width 36 height 26
click at [532, 63] on div "Add Sheet" at bounding box center [828, 66] width 1230 height 39
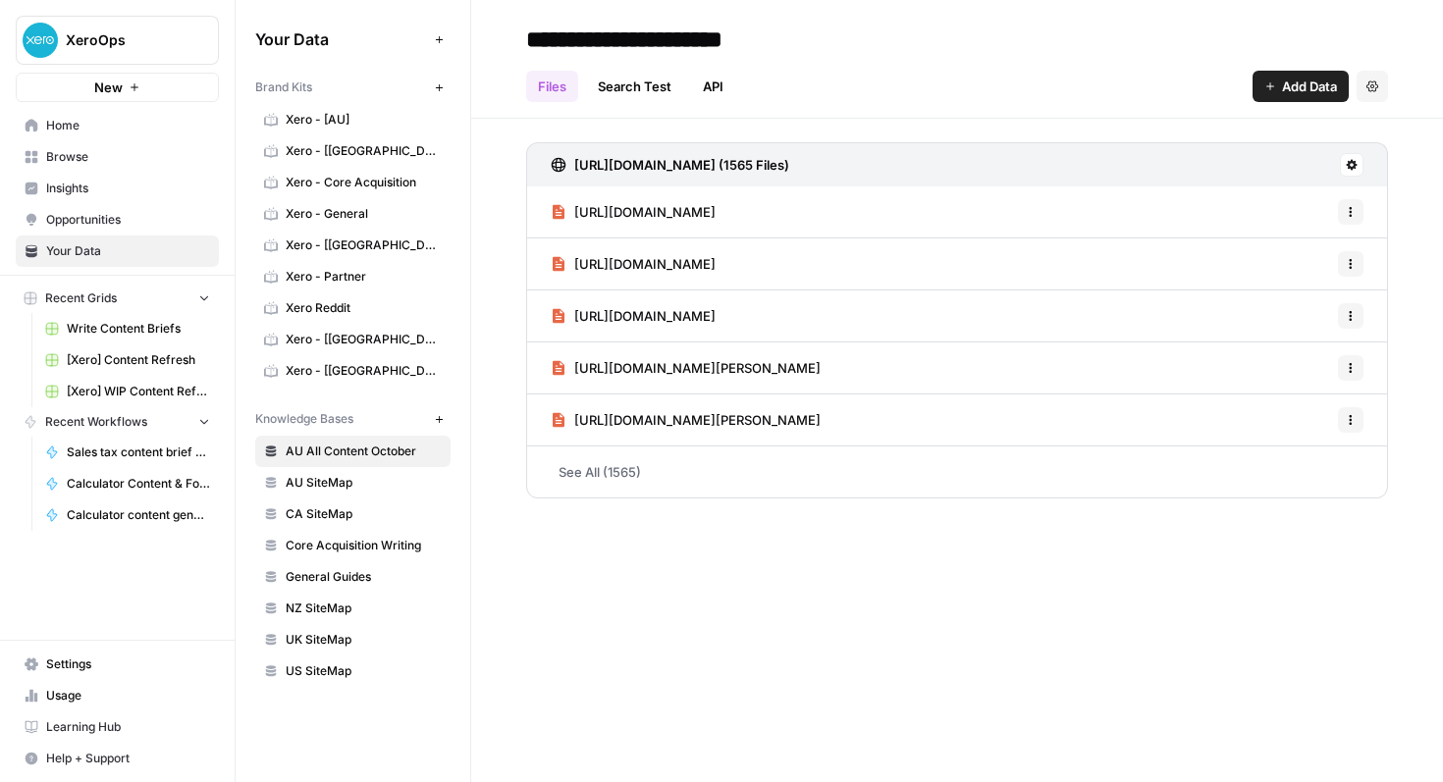
click at [606, 311] on span "[URL][DOMAIN_NAME]" at bounding box center [644, 316] width 141 height 20
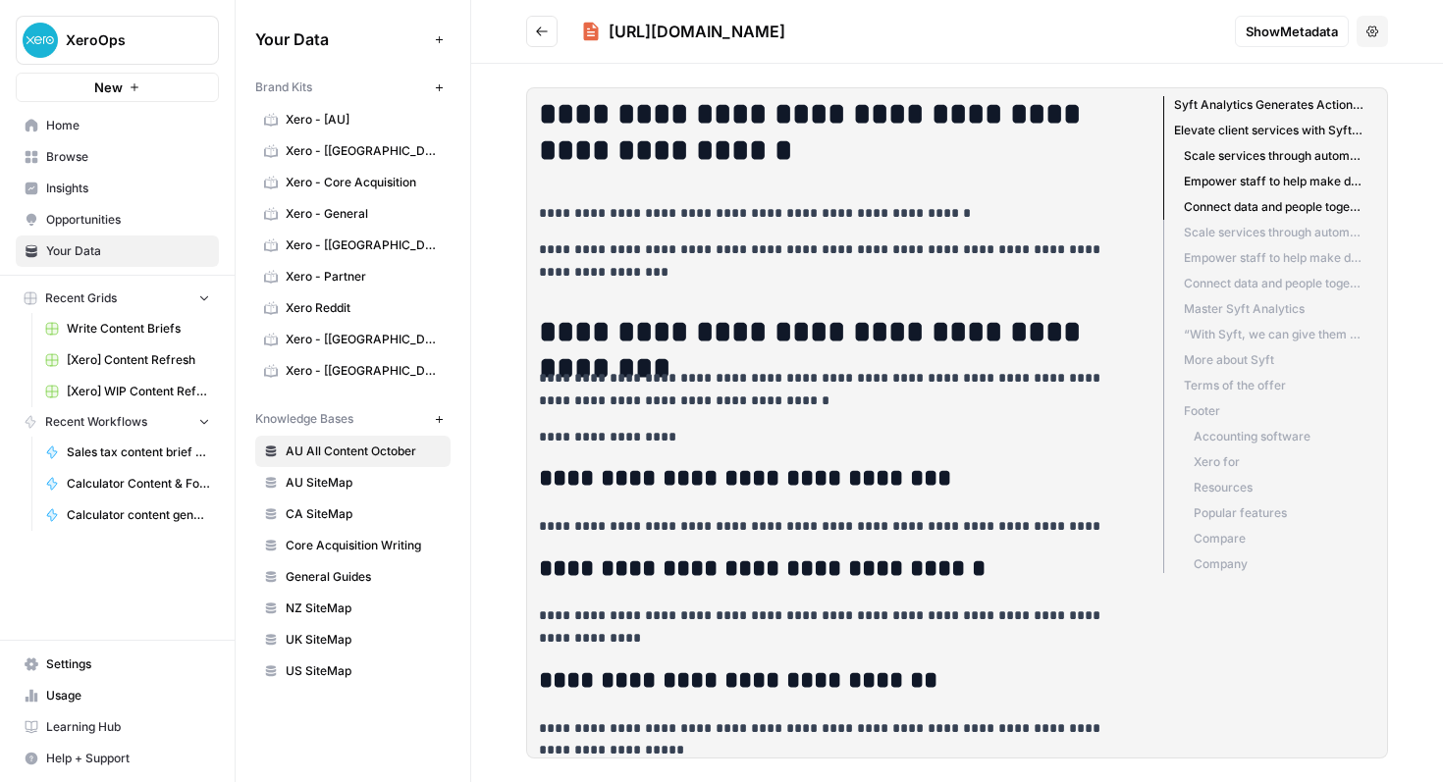
click at [536, 22] on button "Go back" at bounding box center [541, 31] width 31 height 31
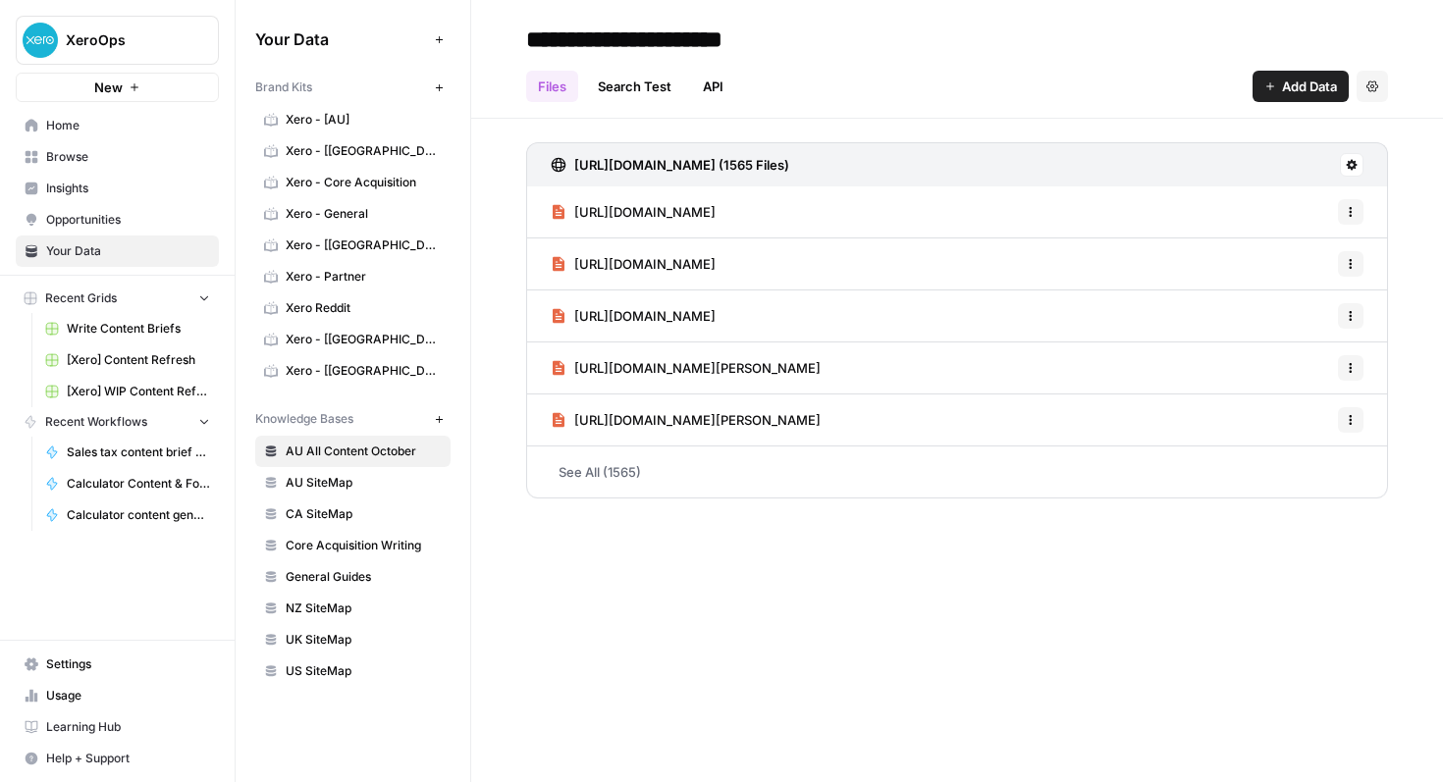
click at [347, 483] on span "AU SiteMap" at bounding box center [364, 483] width 156 height 18
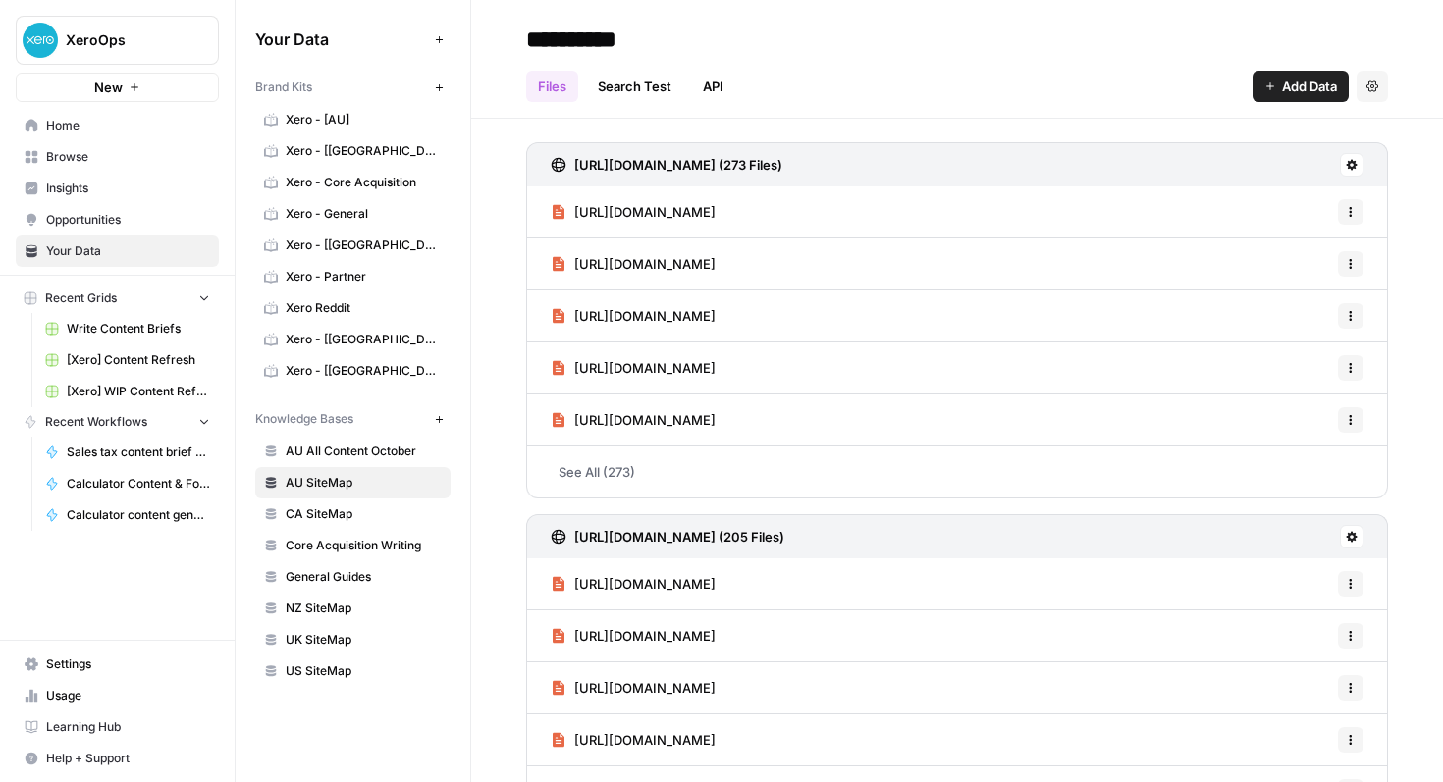
click at [617, 221] on span "https://www.xero.com/au/guides/internal-audit/" at bounding box center [644, 212] width 141 height 20
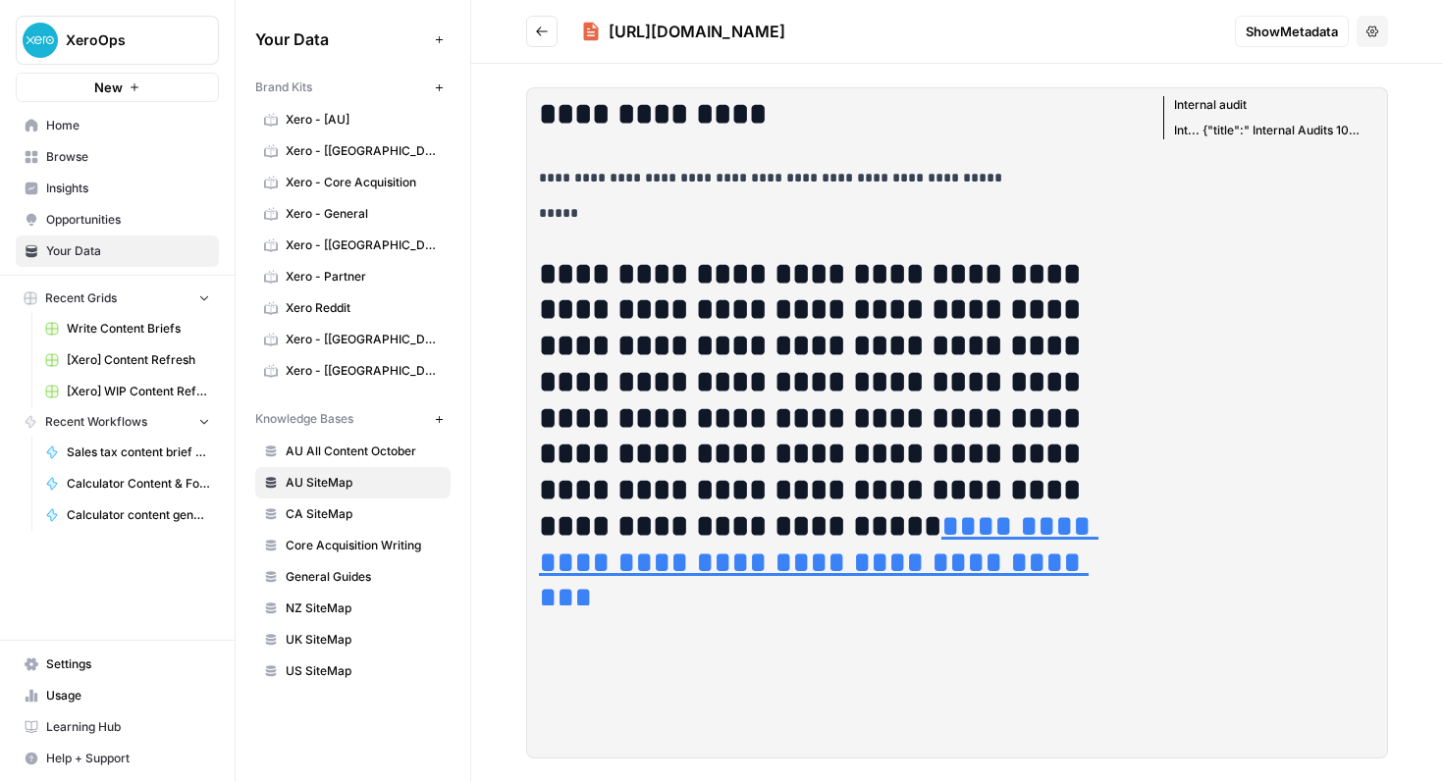
click at [550, 23] on button "Go back" at bounding box center [541, 31] width 31 height 31
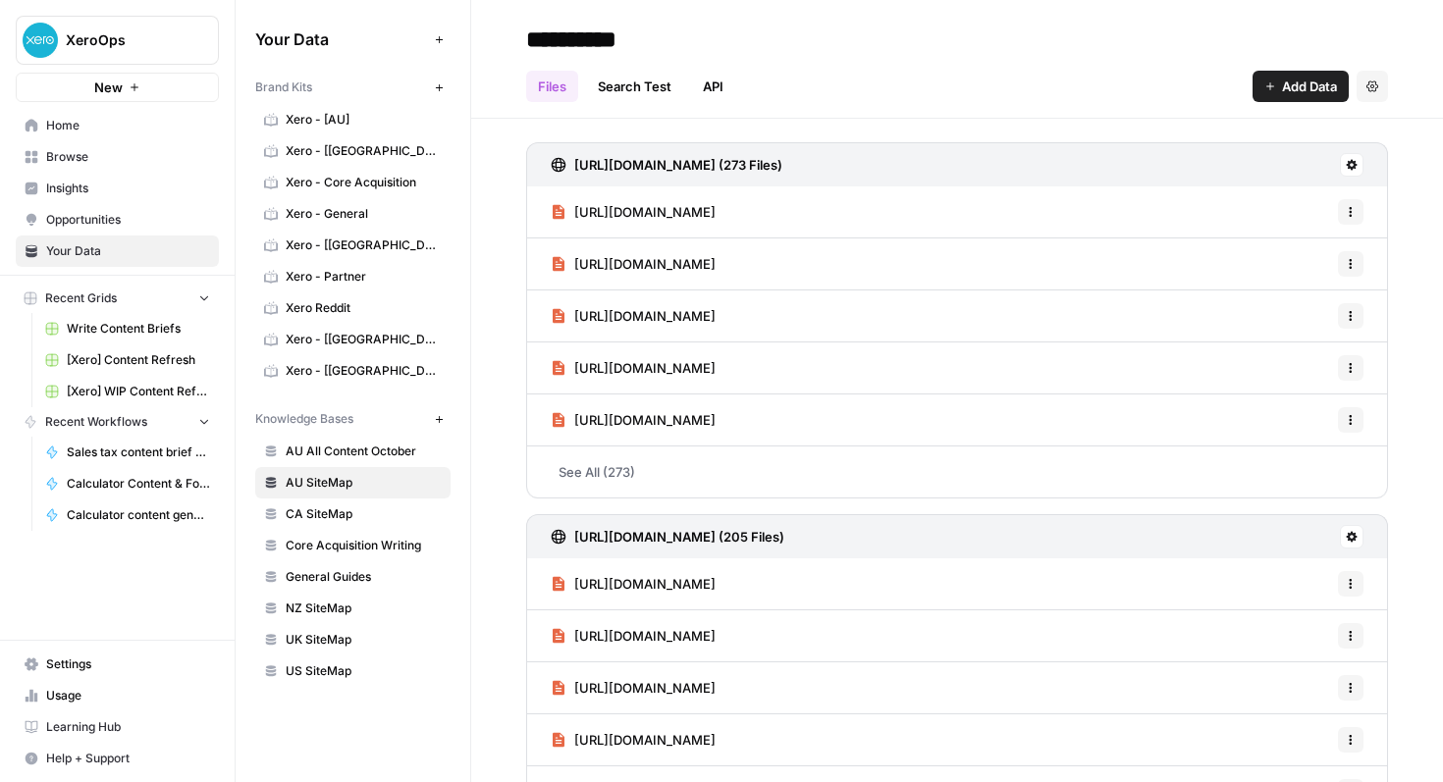
click at [716, 415] on span "https://www.xero.com/au/guides/fringe-benefits-tax/" at bounding box center [644, 420] width 141 height 20
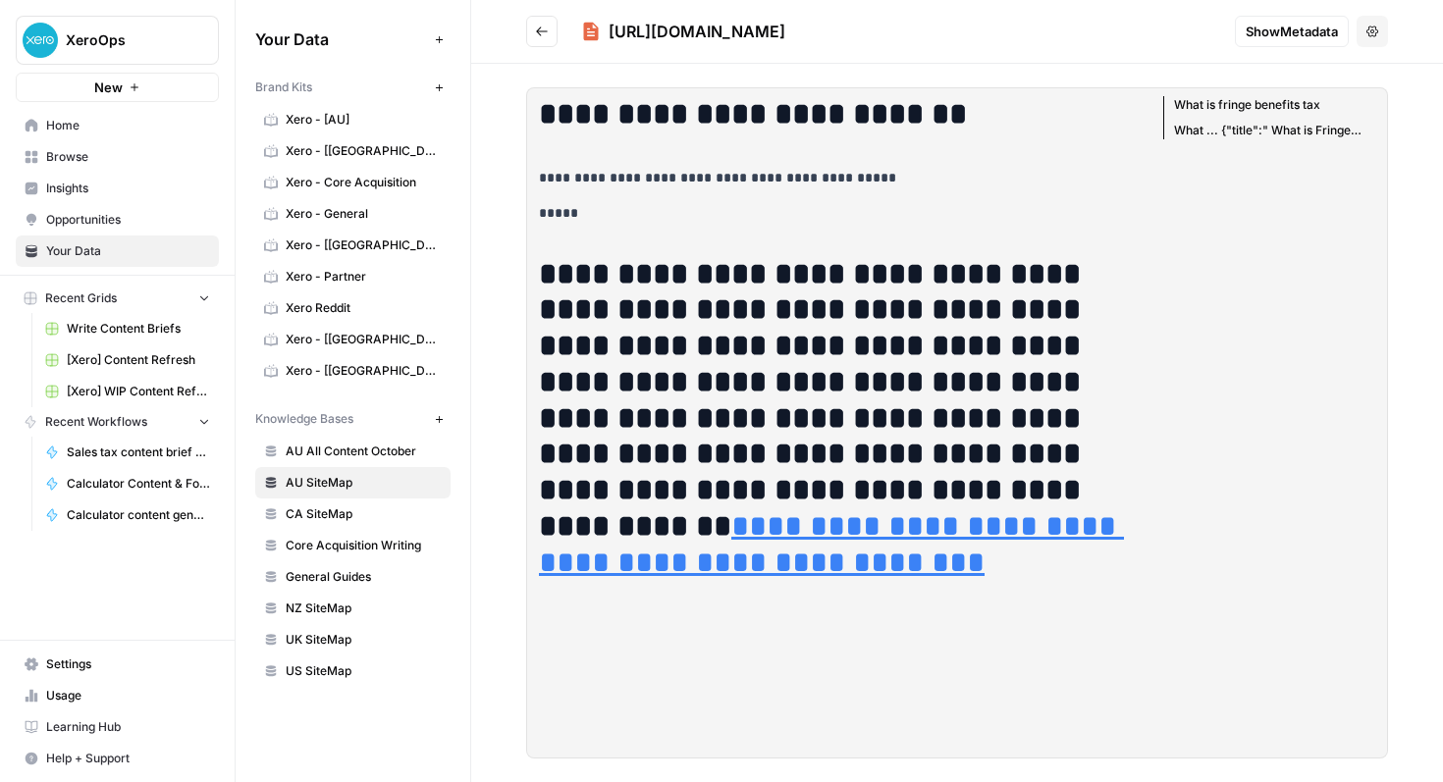
click at [546, 33] on icon "Go back" at bounding box center [542, 32] width 14 height 14
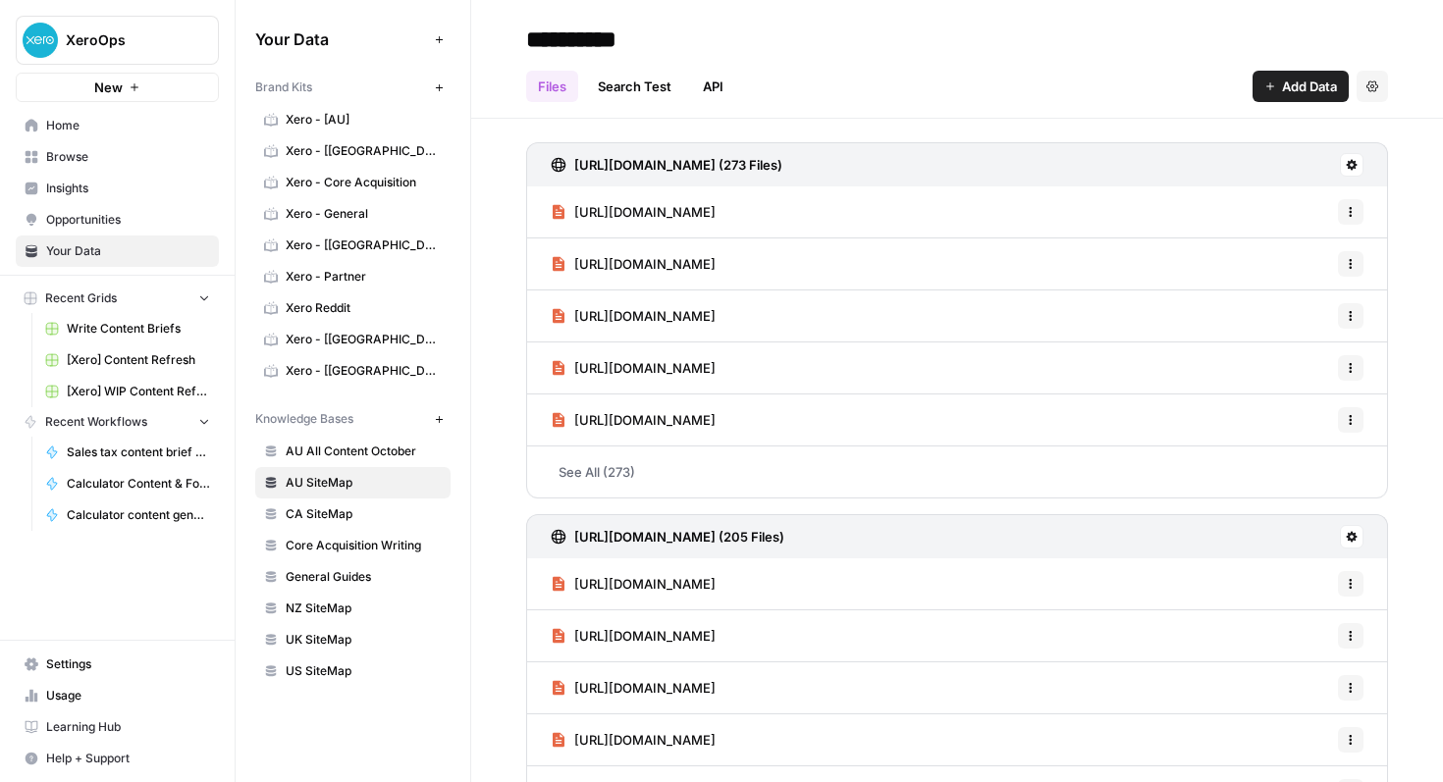
click at [1315, 89] on span "Add Data" at bounding box center [1309, 87] width 55 height 20
click at [1065, 73] on div "Files Search Test API Add Data Settings" at bounding box center [957, 78] width 862 height 47
click at [365, 447] on span "AU All Content October" at bounding box center [364, 452] width 156 height 18
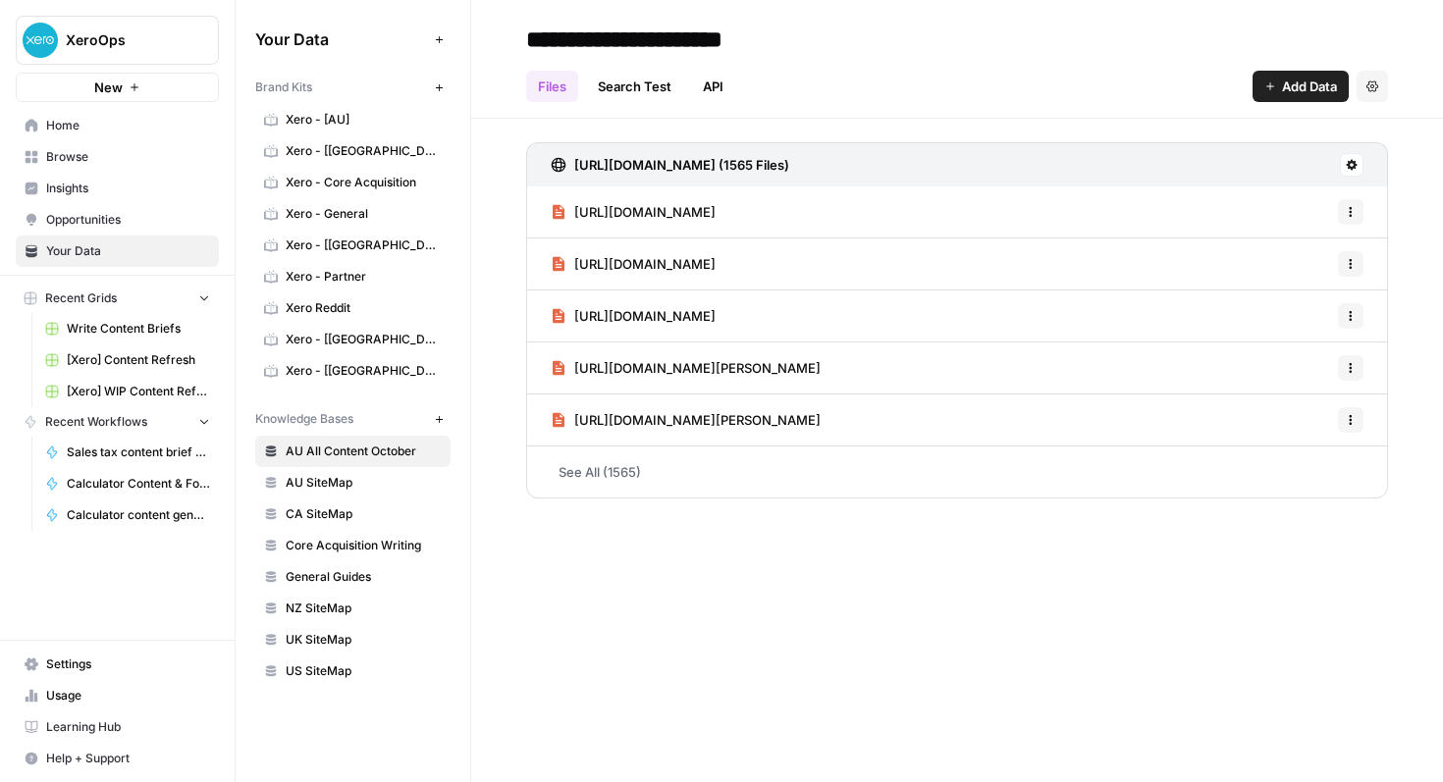
click at [620, 471] on link "See All (1565)" at bounding box center [957, 472] width 862 height 51
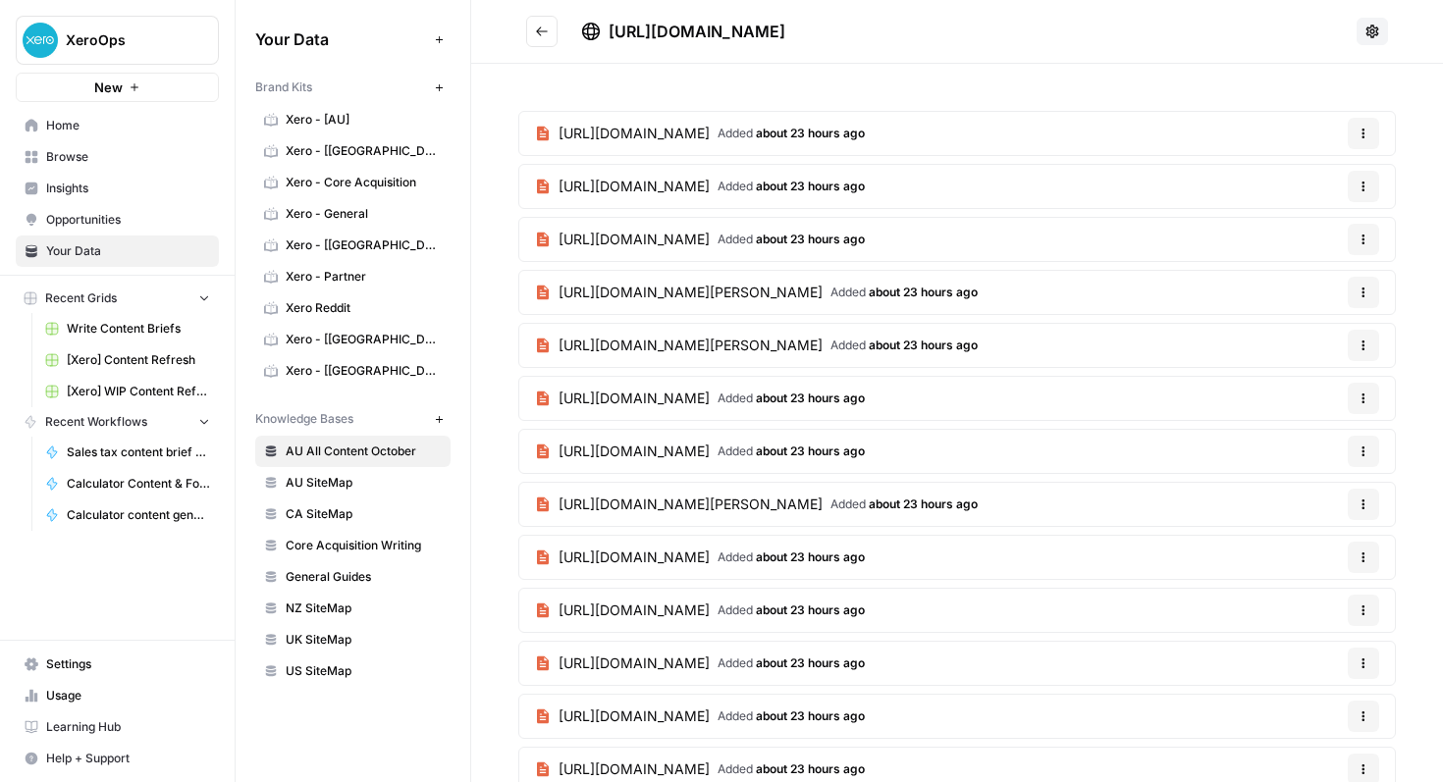
click at [639, 243] on span "[URL][DOMAIN_NAME]" at bounding box center [634, 240] width 151 height 20
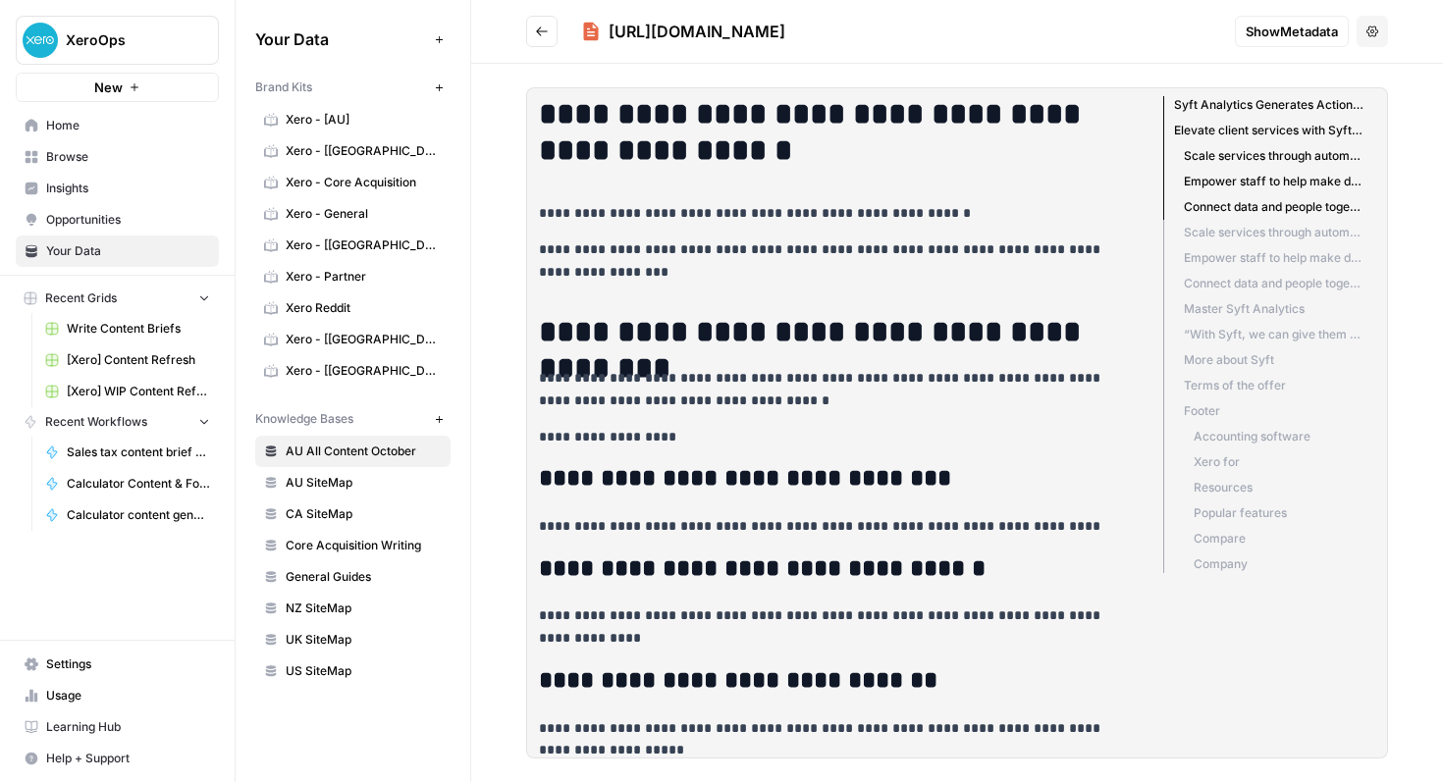
click at [536, 25] on icon "Go back" at bounding box center [542, 32] width 14 height 14
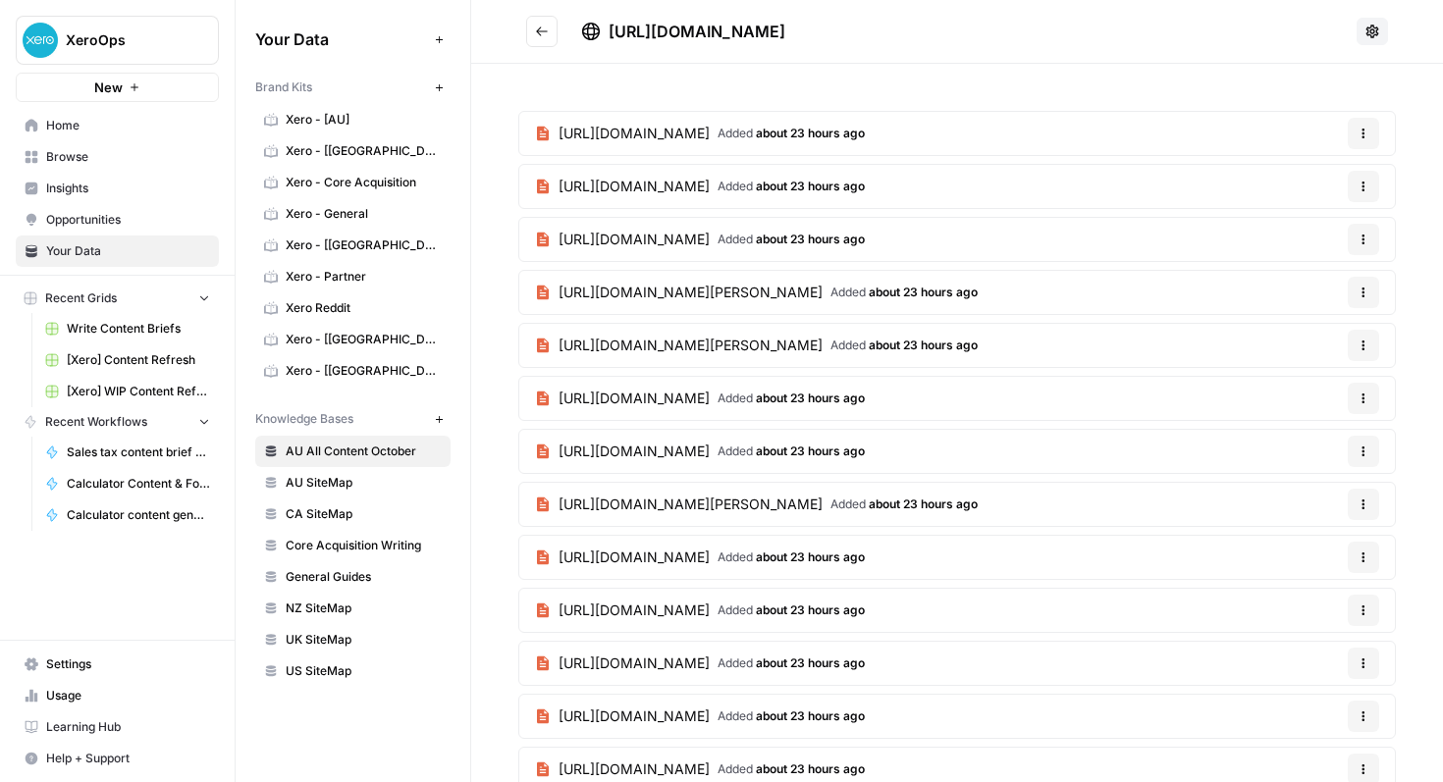
click at [818, 526] on article "https://www.xero.com/au/authors/shaun-quarton/ Added about 23 hours ago Options" at bounding box center [957, 504] width 878 height 45
click at [815, 518] on link "https://www.xero.com/au/authors/shaun-quarton/ Added about 23 hours ago" at bounding box center [756, 504] width 474 height 43
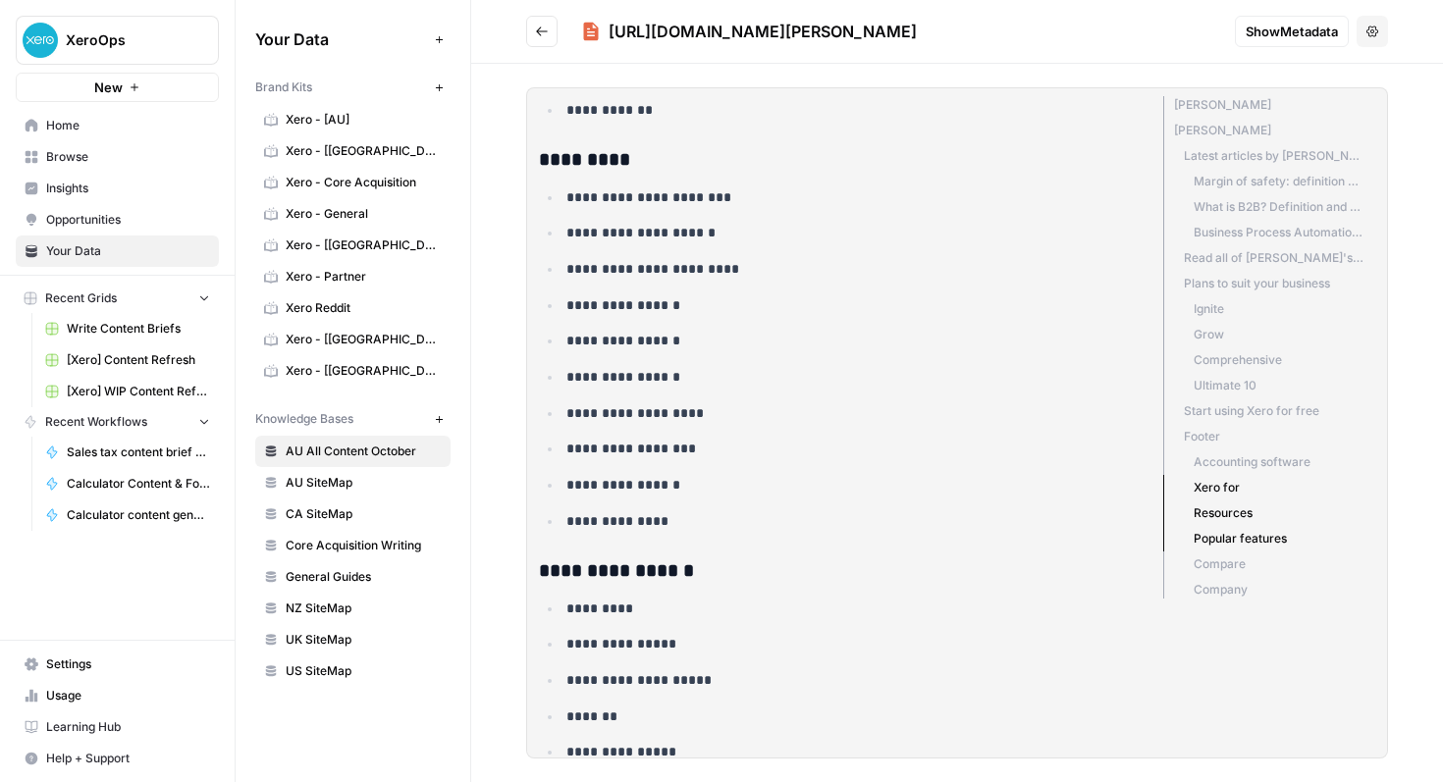
scroll to position [3692, 0]
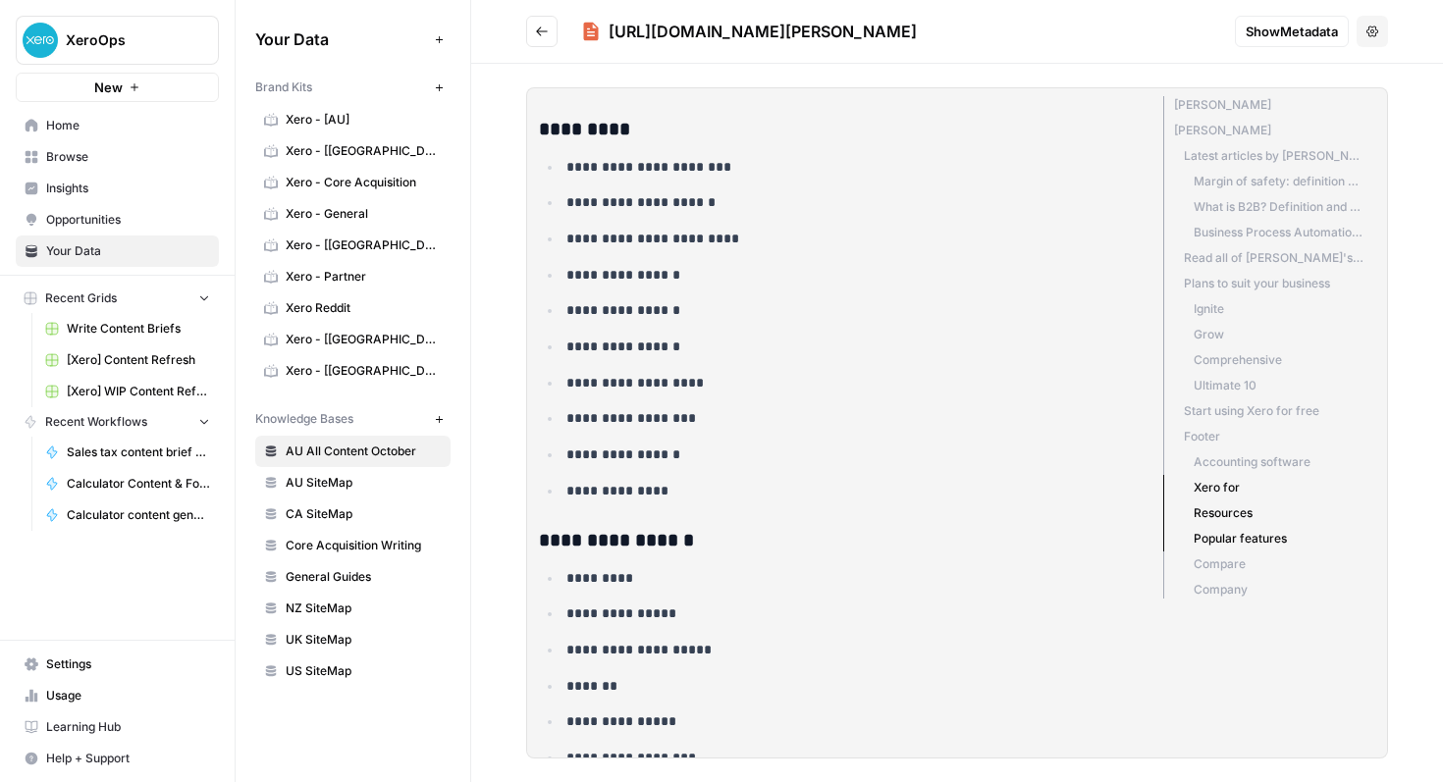
click at [540, 31] on icon "Go back" at bounding box center [542, 32] width 14 height 14
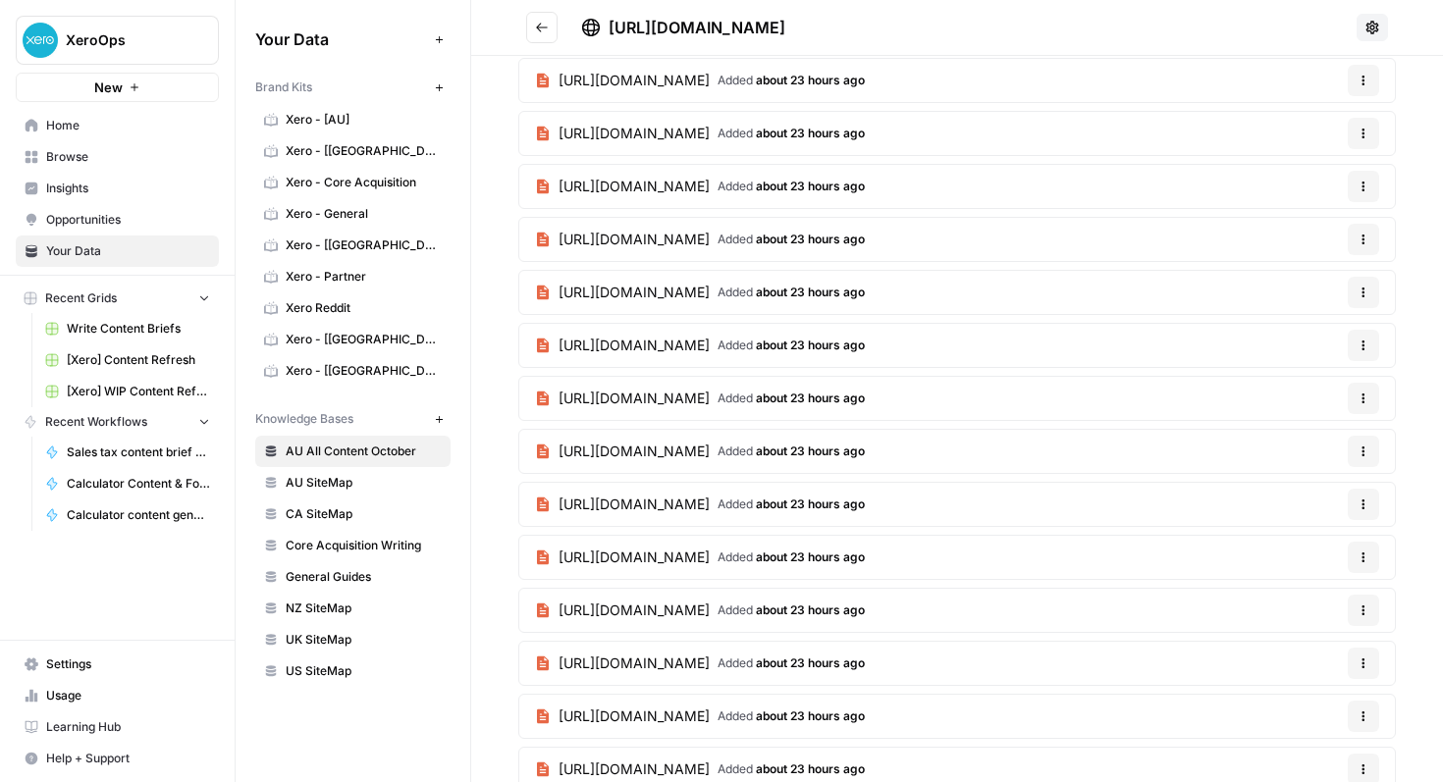
scroll to position [19559, 0]
click at [758, 438] on link "https://www.xero.com/au/glossary/operating-expense/ Added about 23 hours ago" at bounding box center [699, 451] width 361 height 43
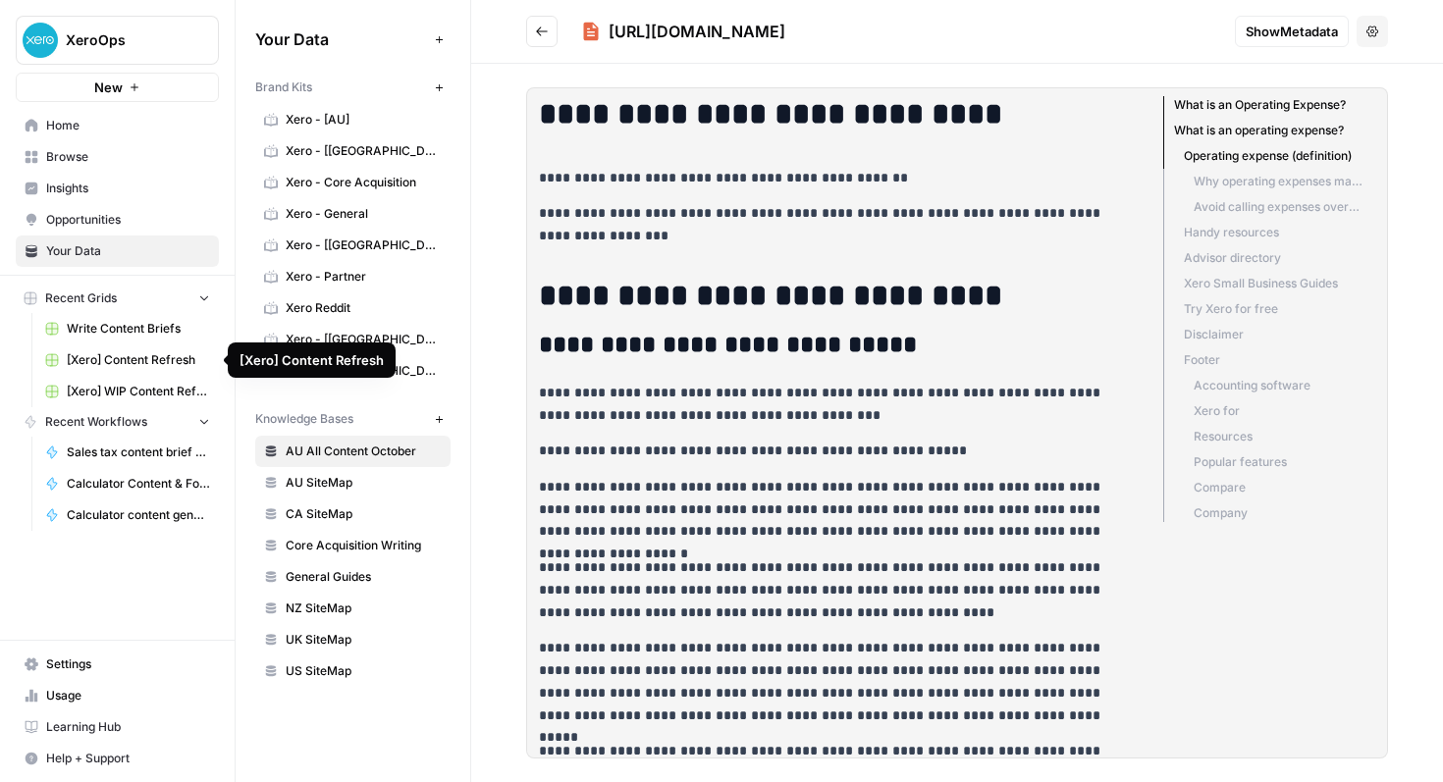
click at [142, 364] on span "[Xero] Content Refresh" at bounding box center [138, 360] width 143 height 18
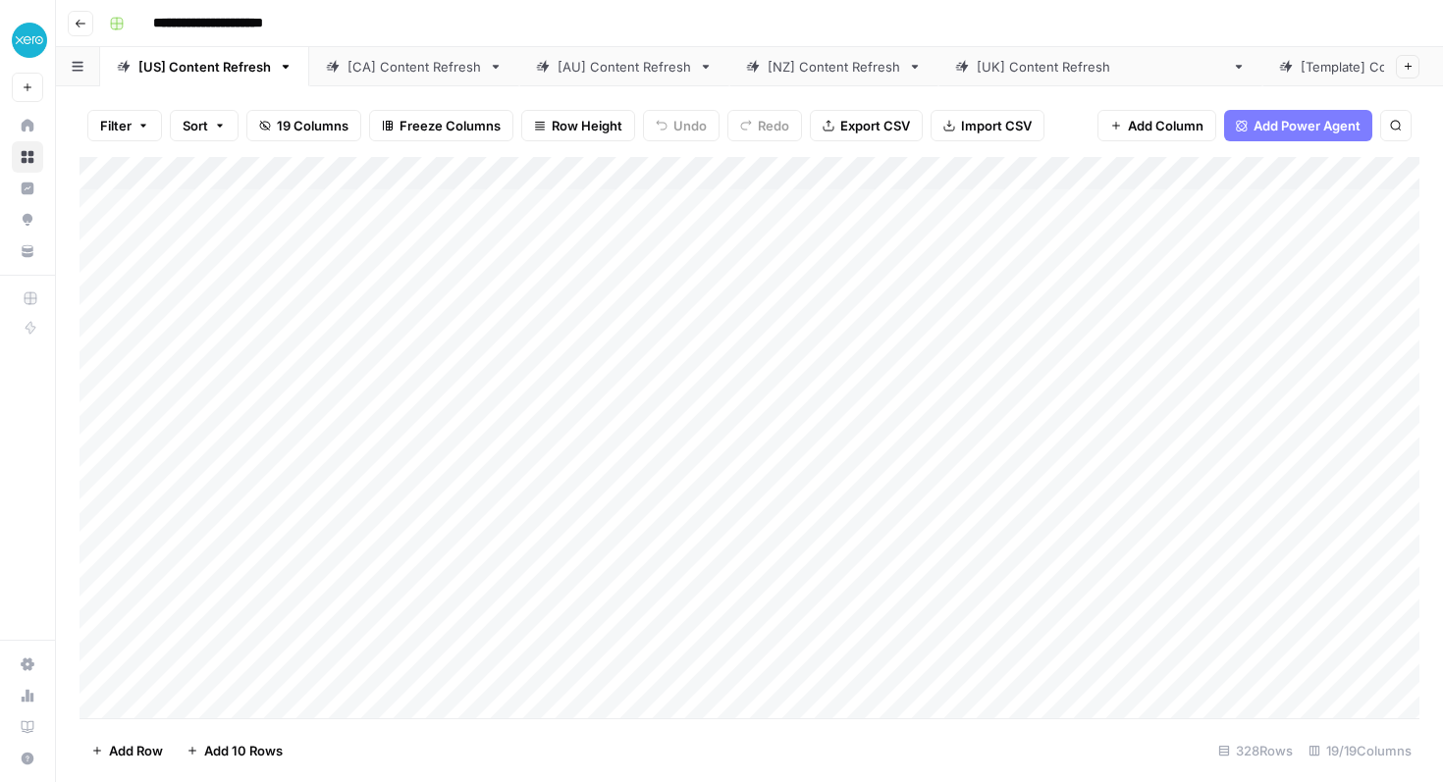
click at [505, 173] on div "Add Column" at bounding box center [750, 437] width 1340 height 561
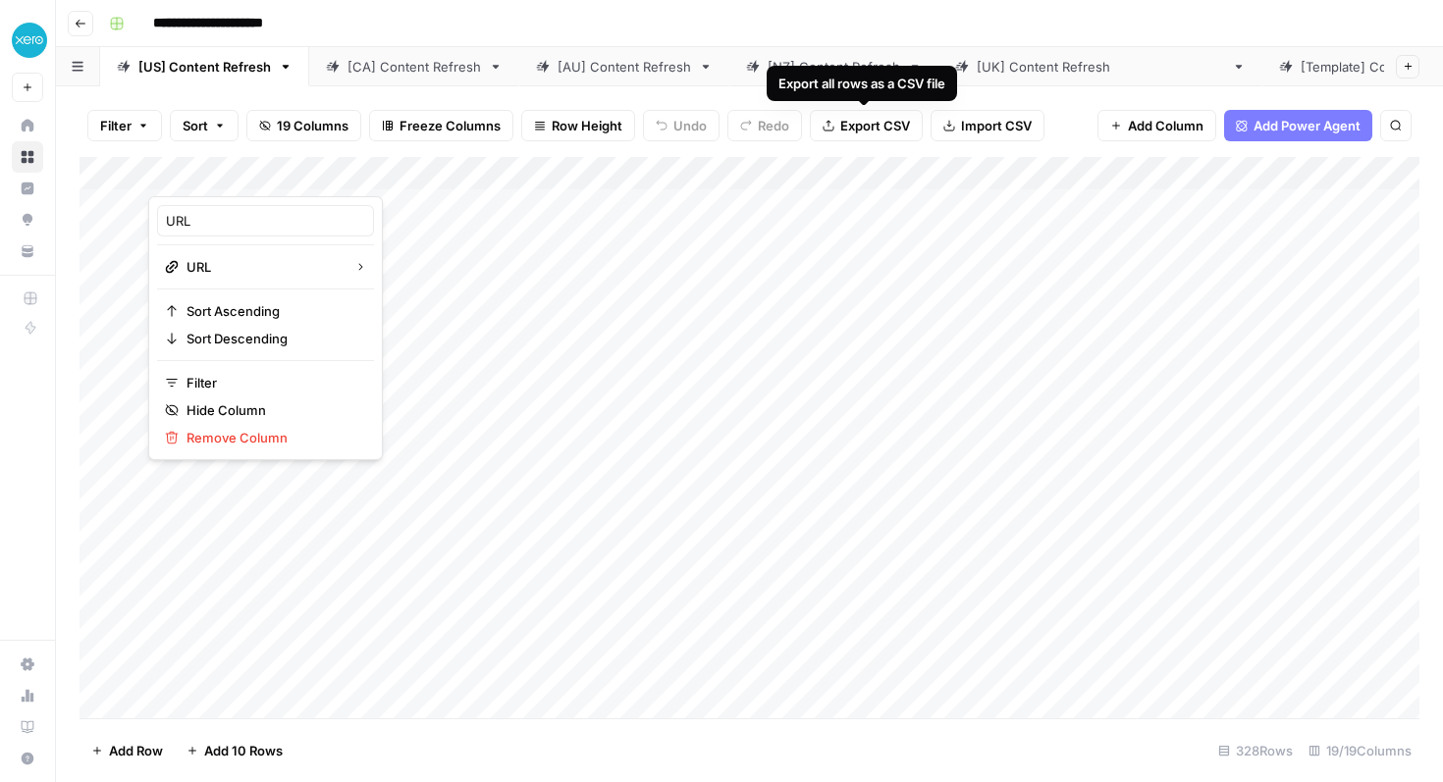
scroll to position [0, 305]
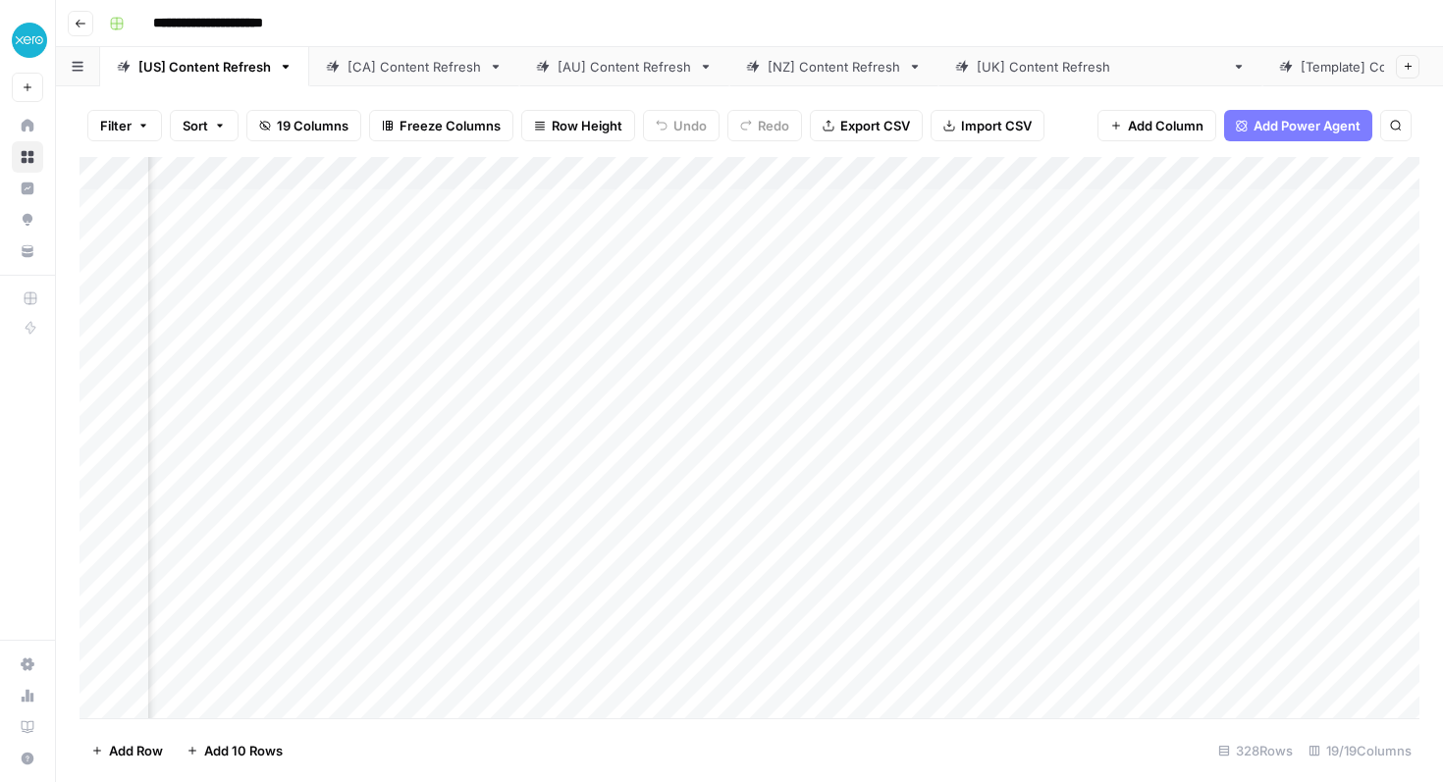
click at [1003, 170] on div "Add Column" at bounding box center [750, 437] width 1340 height 561
